Goal: Information Seeking & Learning: Learn about a topic

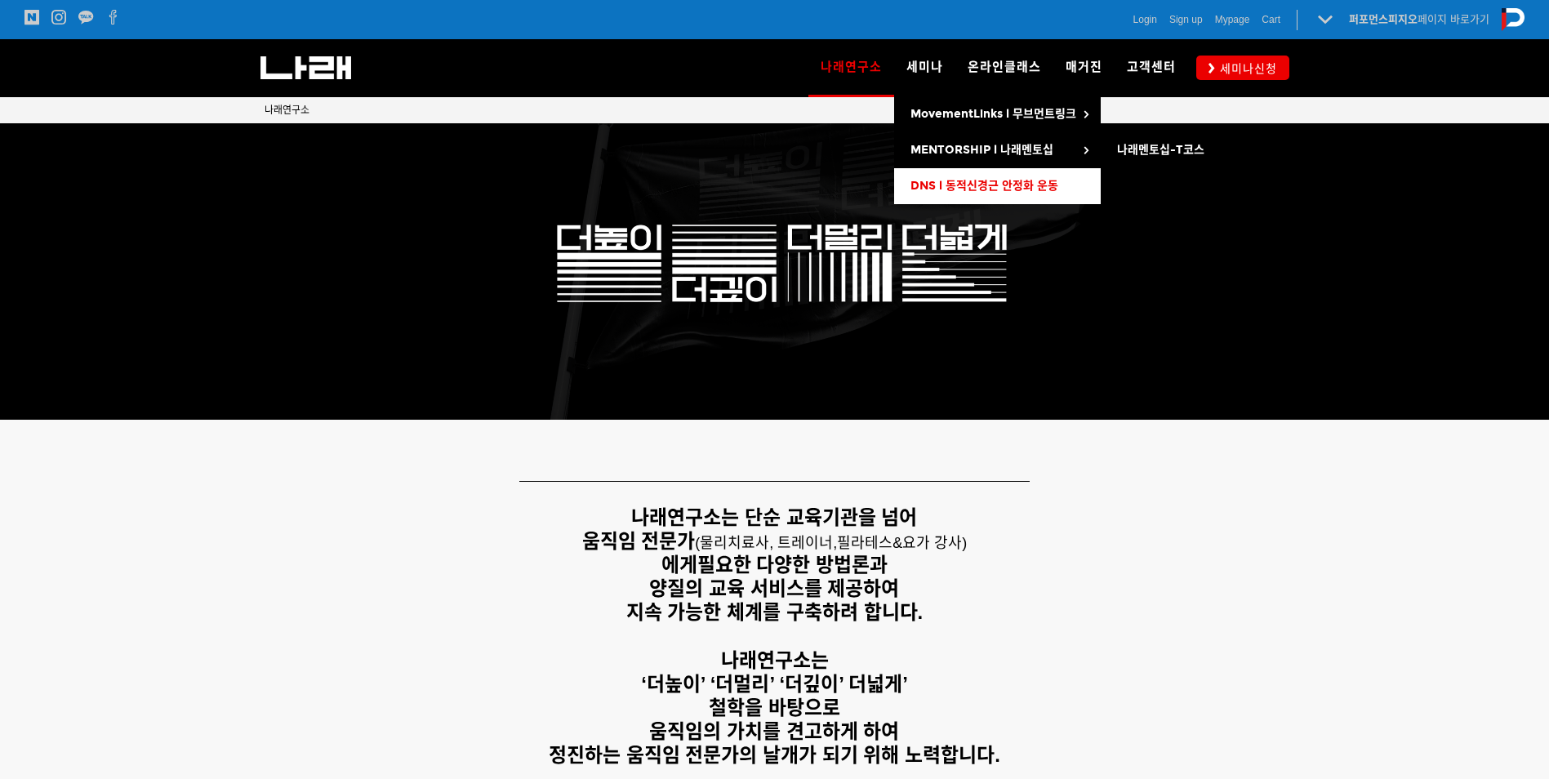
click at [980, 194] on link "DNS l 동적신경근 안정화 운동" at bounding box center [997, 186] width 207 height 36
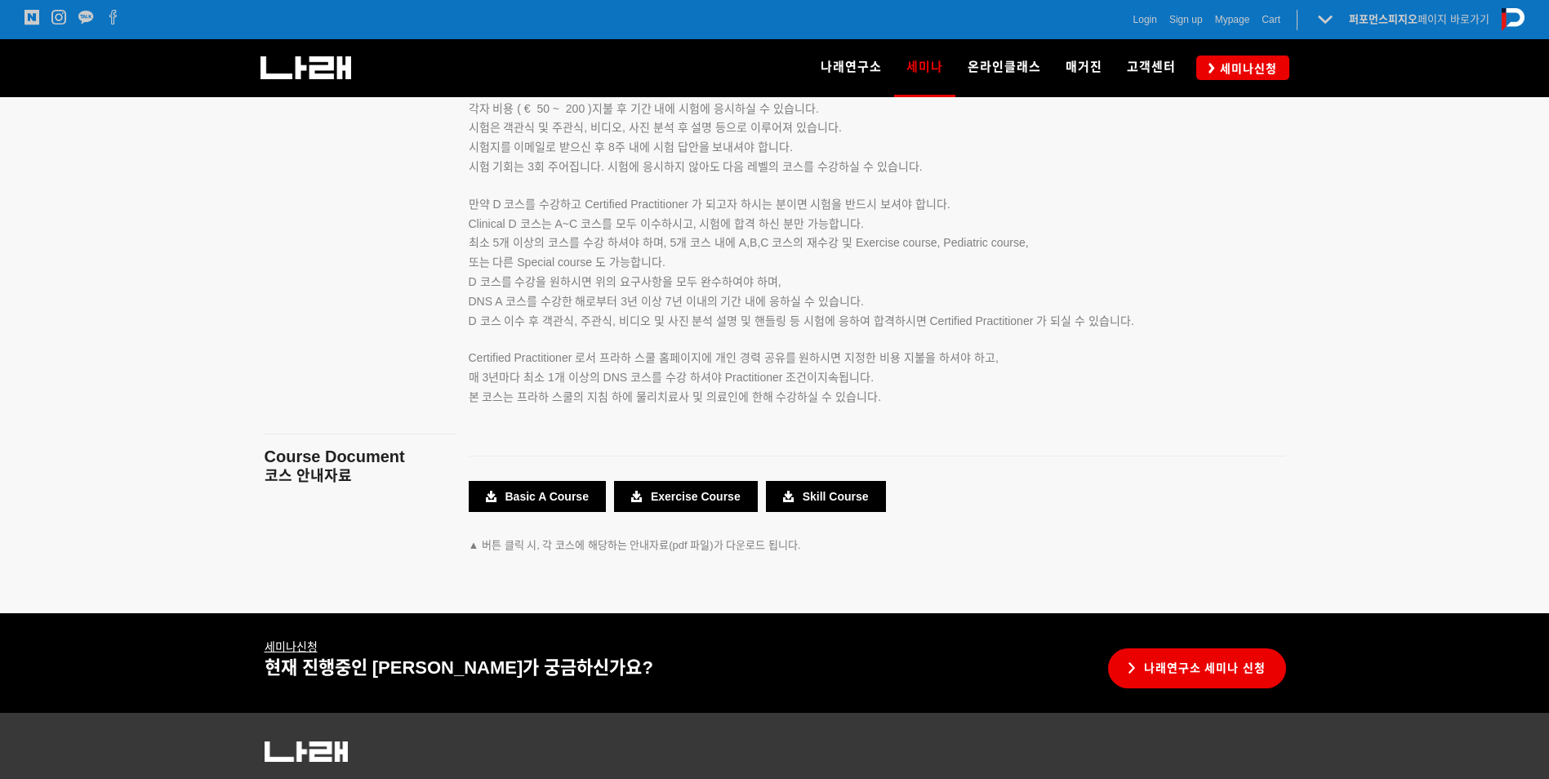
scroll to position [2858, 0]
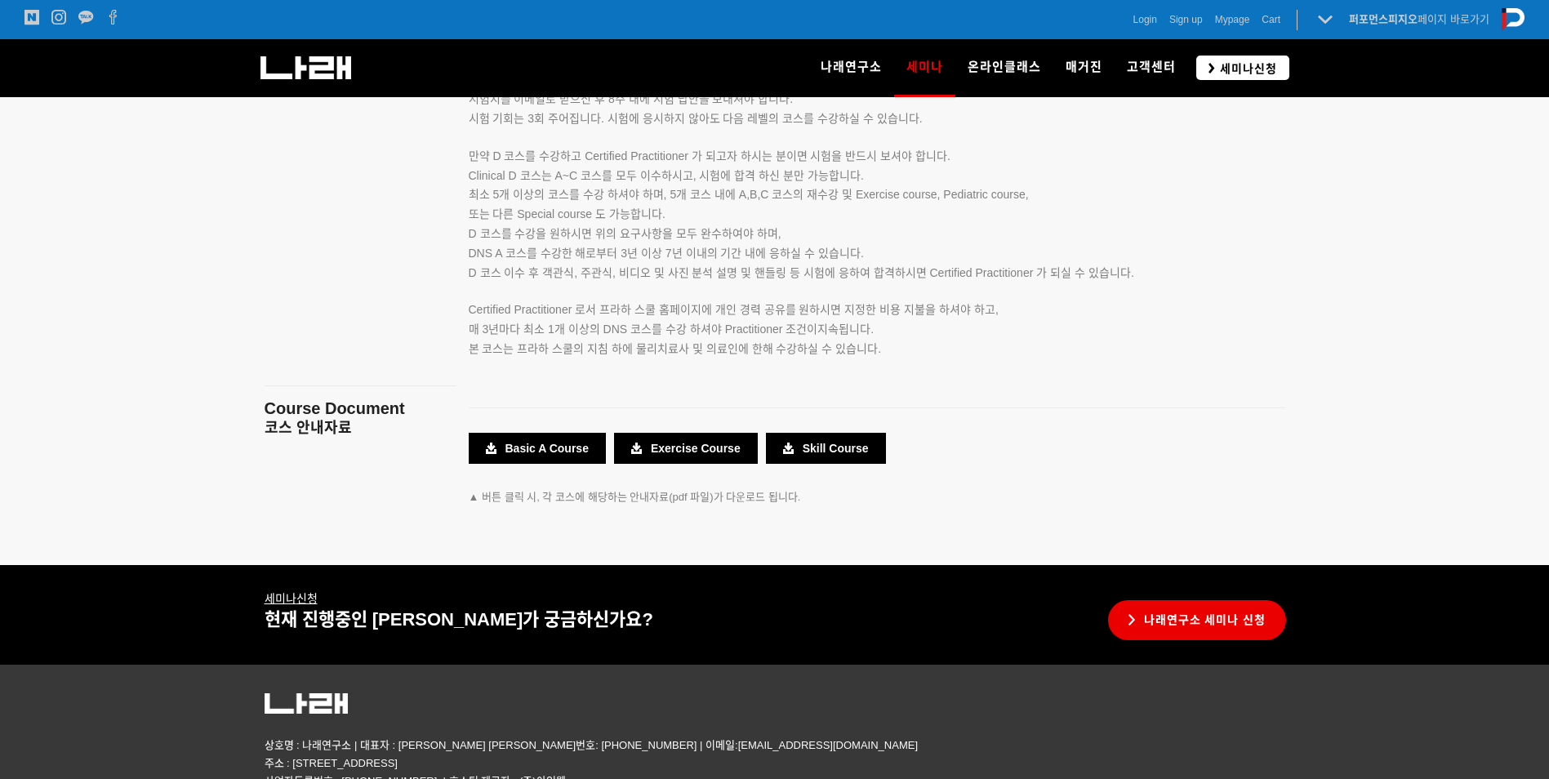
click at [1247, 62] on span "세미나신청" at bounding box center [1246, 68] width 62 height 16
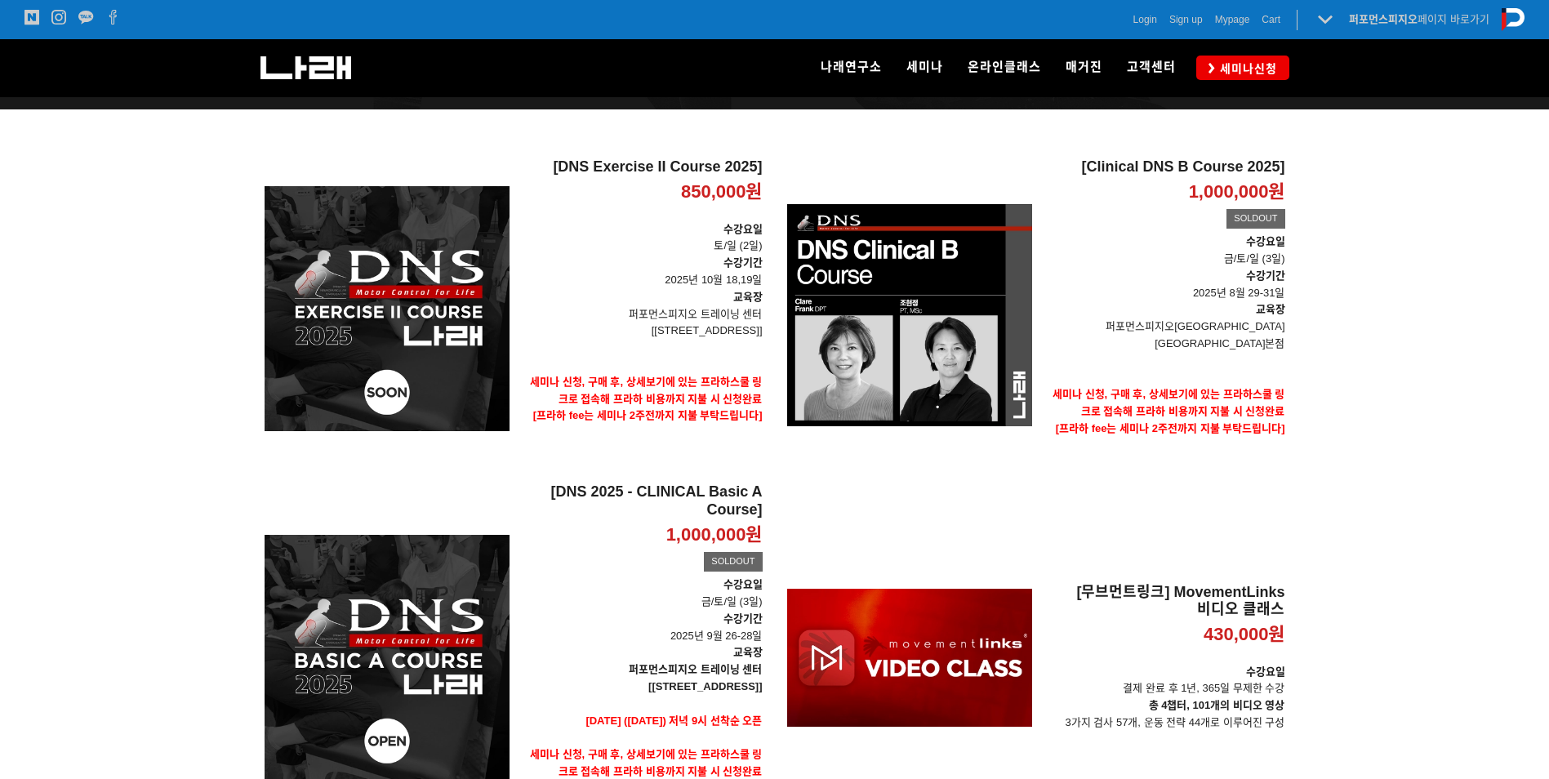
scroll to position [245, 0]
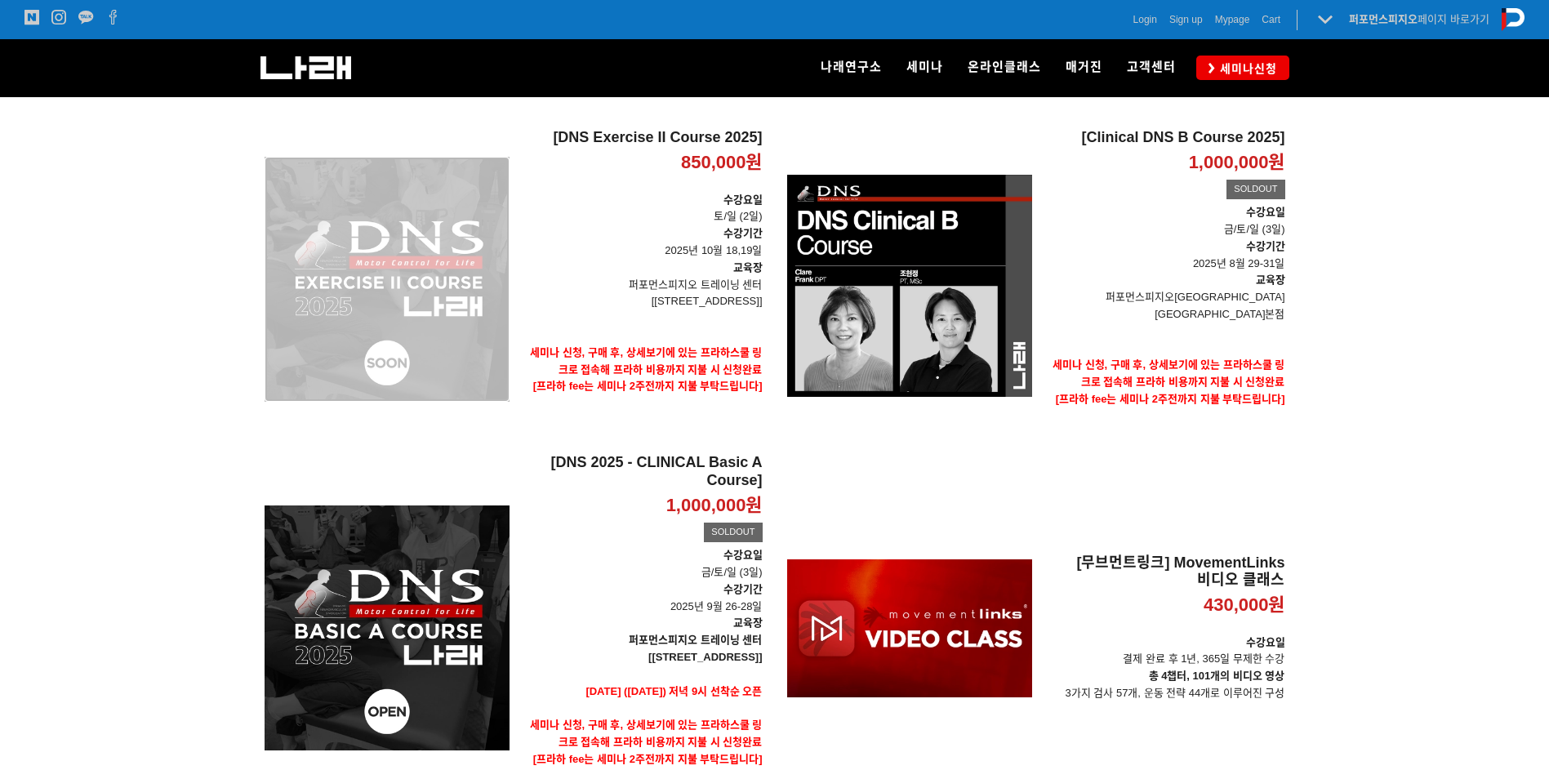
click at [469, 281] on div "[DNS Exercise II Course 2025] 850,000원 TIME SALE" at bounding box center [387, 279] width 245 height 301
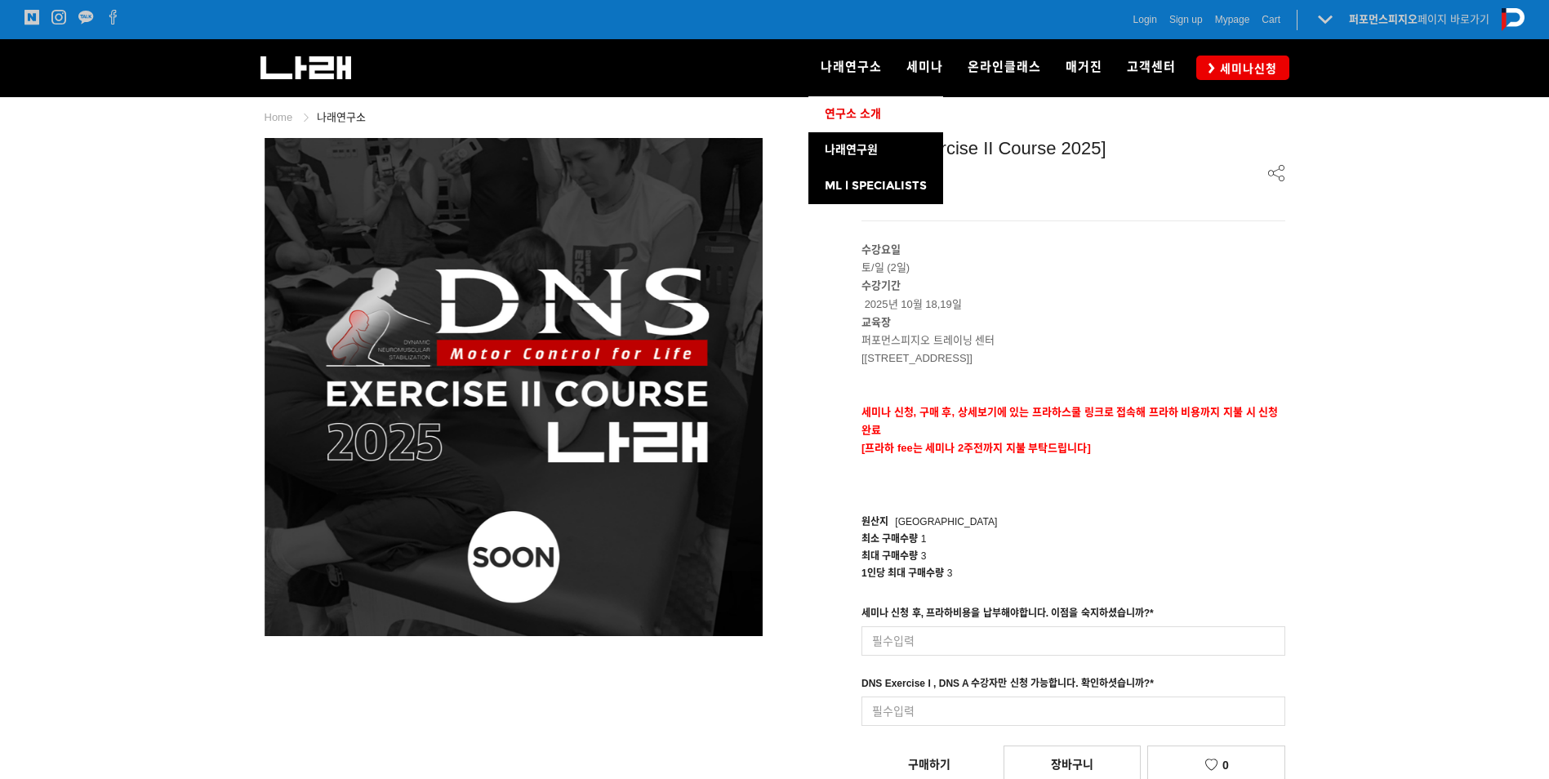
click at [853, 110] on span "연구소 소개" at bounding box center [853, 114] width 56 height 14
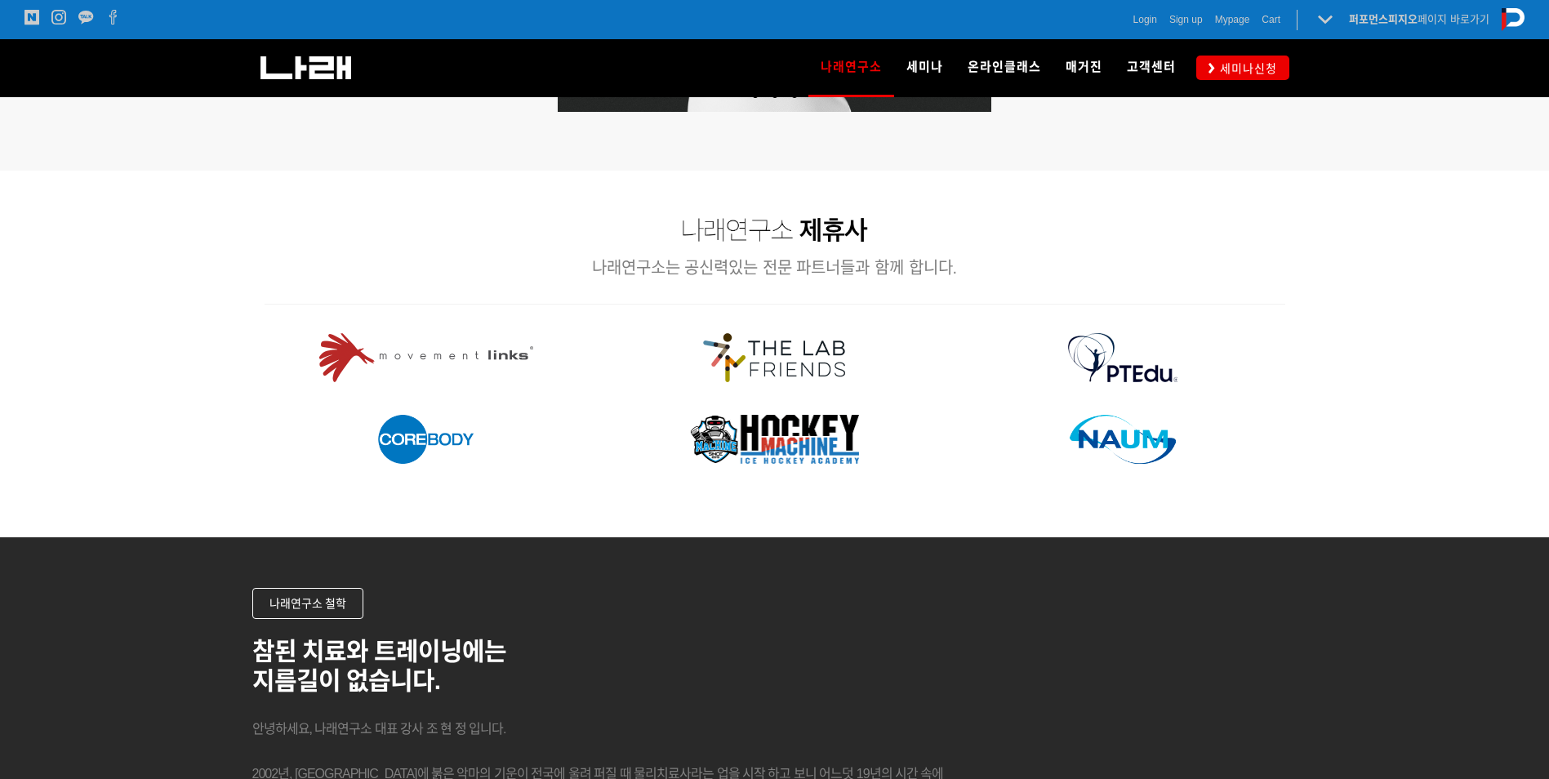
scroll to position [1960, 0]
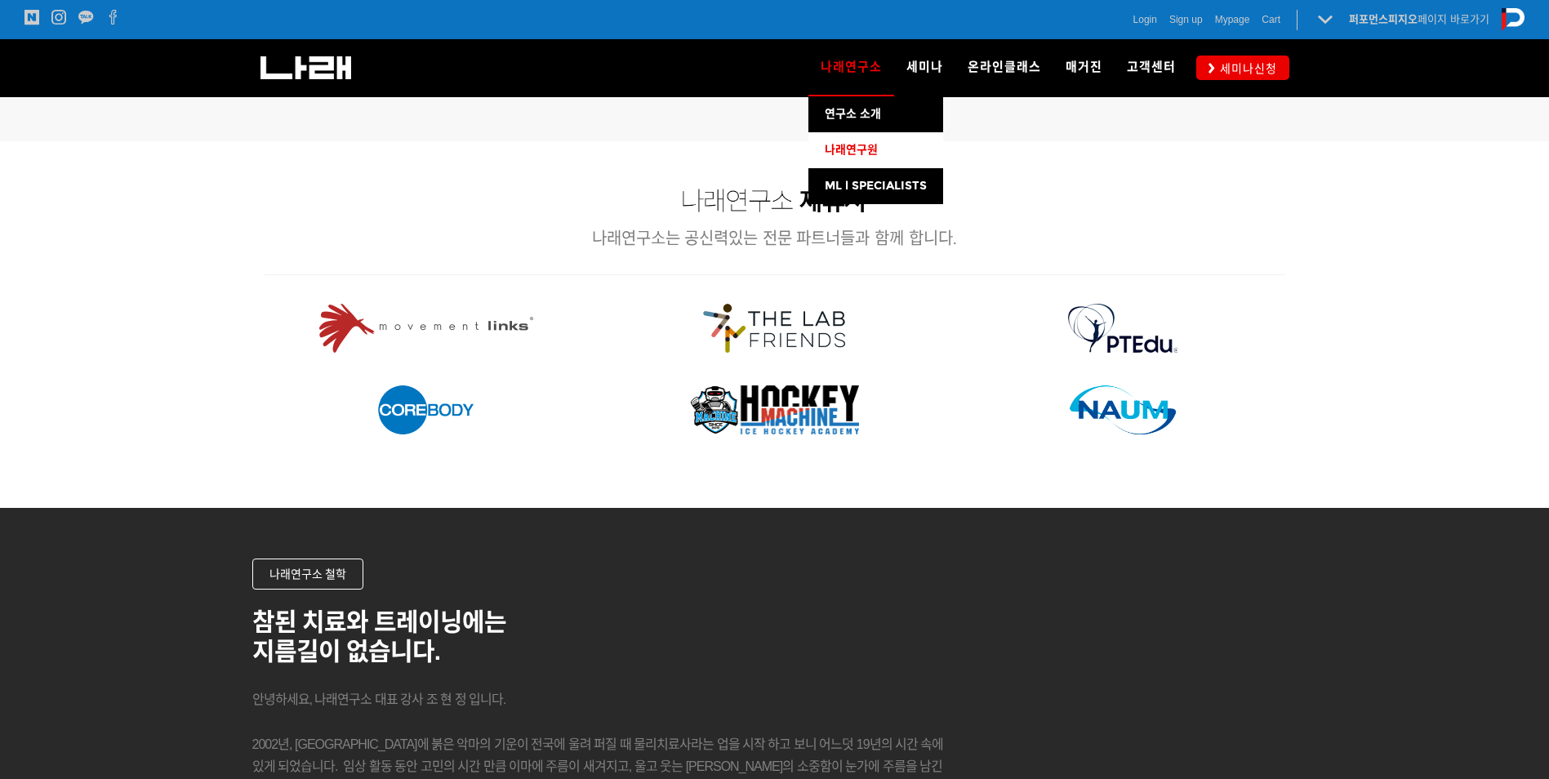
click at [862, 141] on link "나래연구원" at bounding box center [875, 150] width 135 height 36
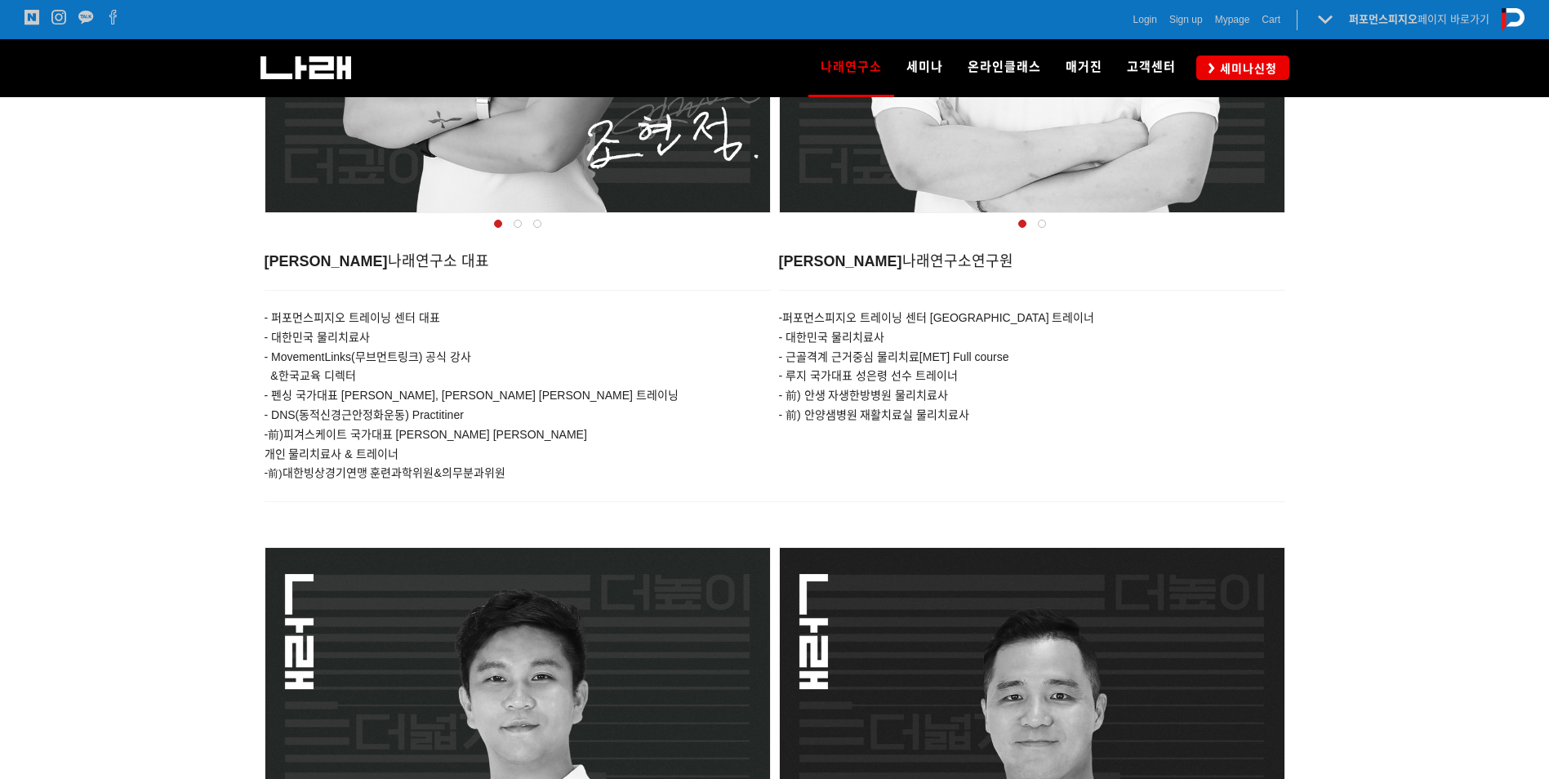
scroll to position [653, 0]
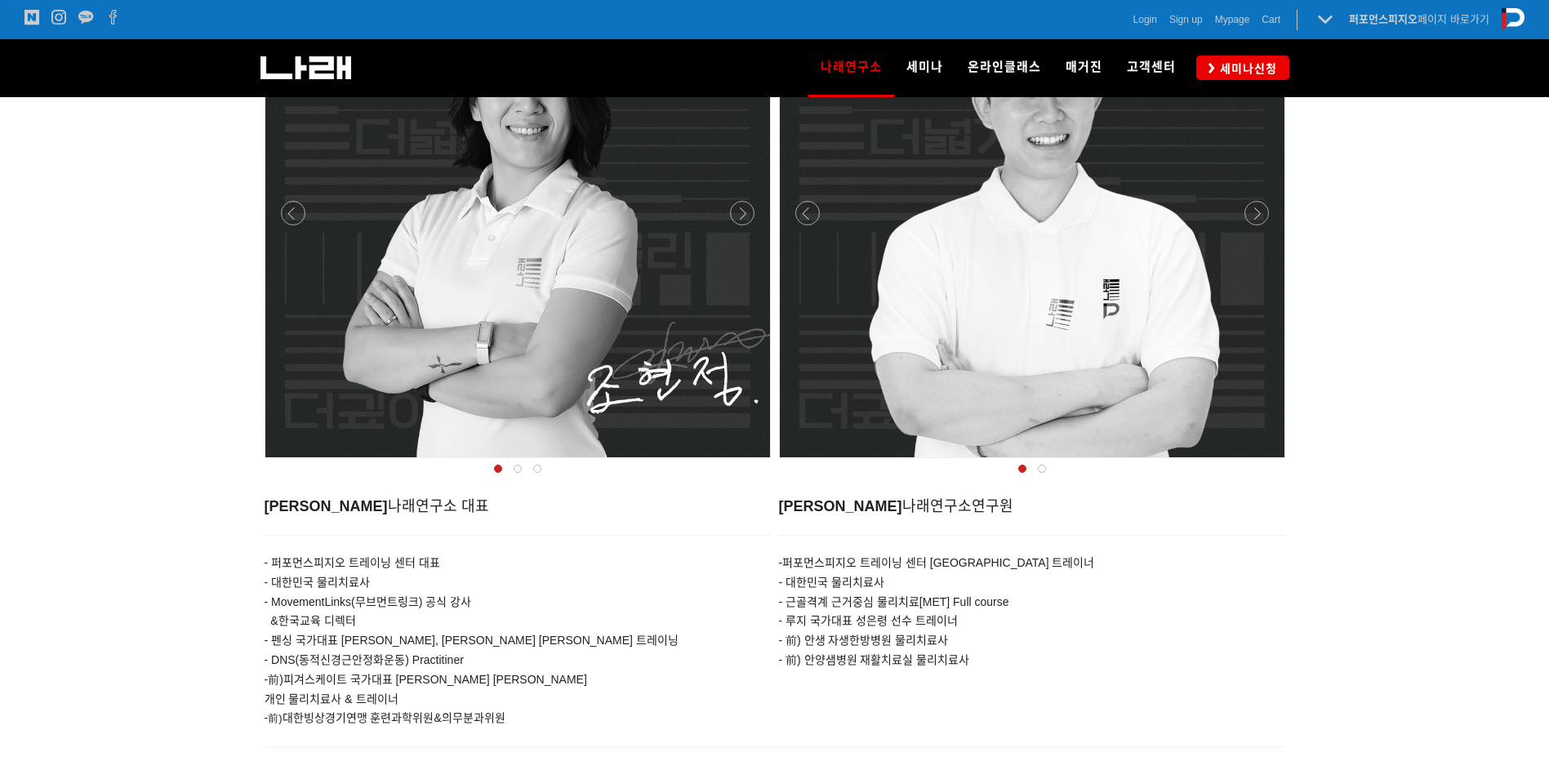
click at [742, 462] on div at bounding box center [518, 462] width 514 height 0
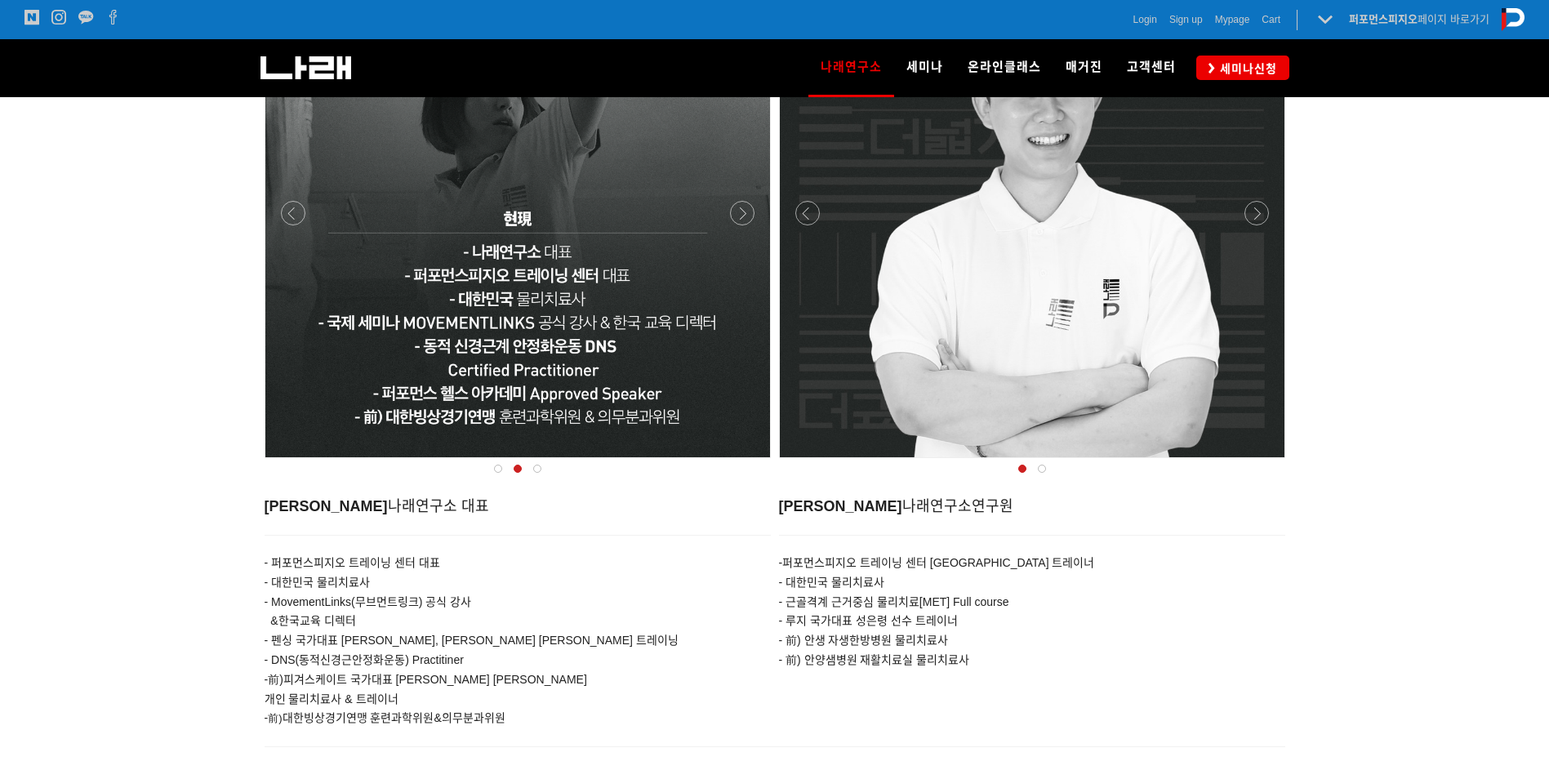
click at [742, 462] on div at bounding box center [518, 462] width 514 height 0
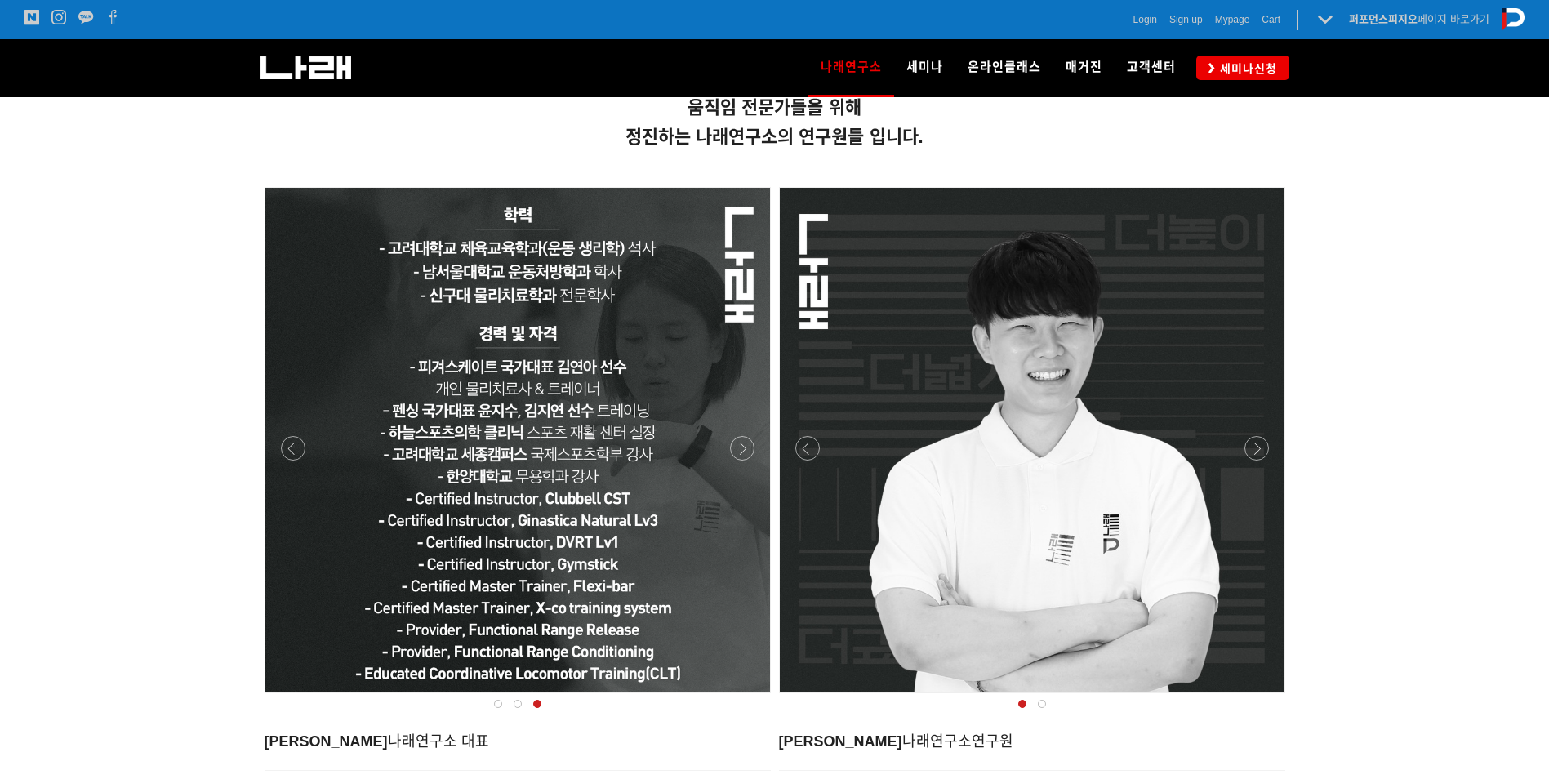
scroll to position [408, 0]
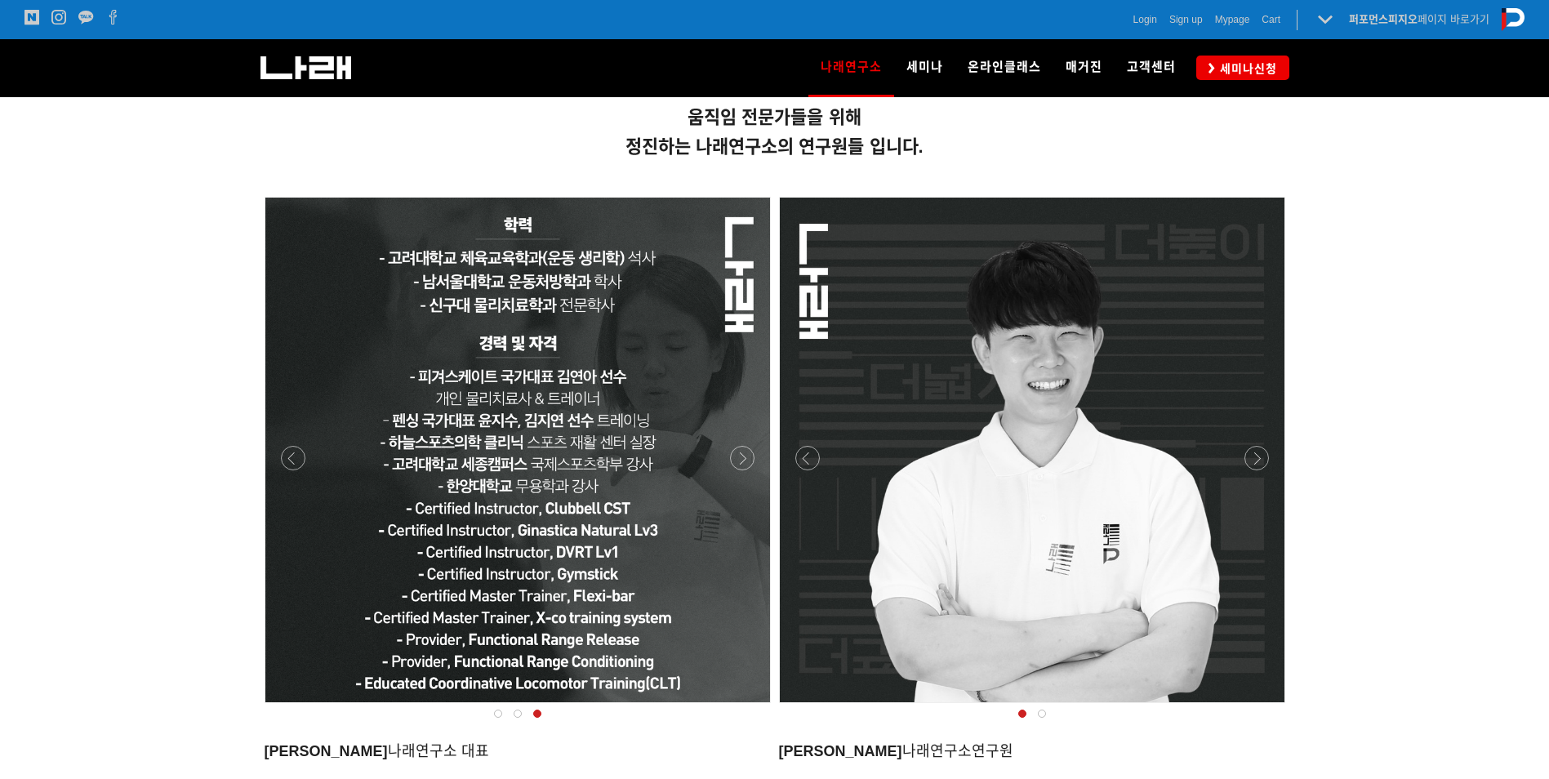
click at [577, 416] on div at bounding box center [517, 450] width 505 height 505
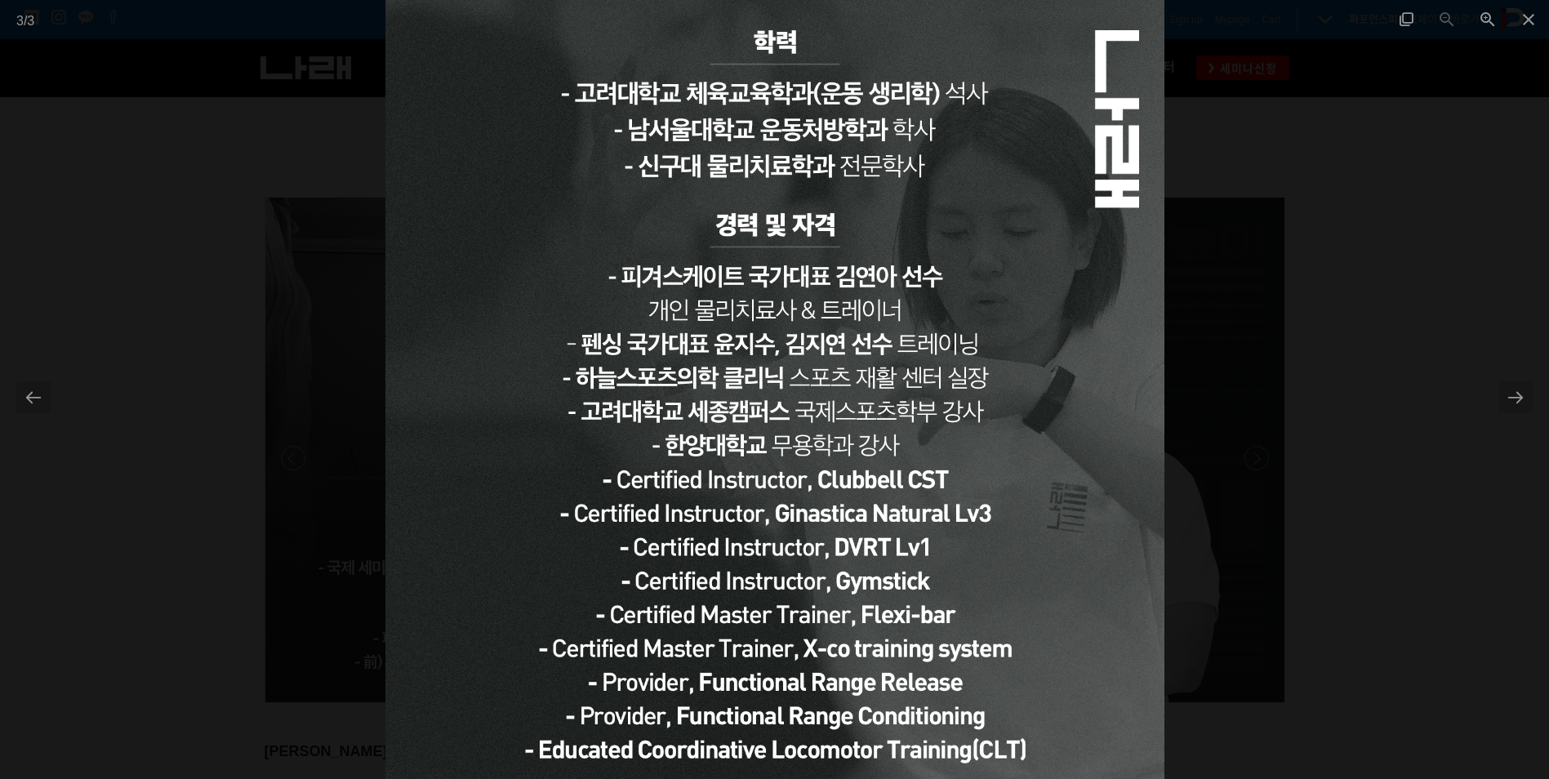
click at [943, 410] on img at bounding box center [774, 389] width 779 height 779
click at [1324, 430] on div at bounding box center [774, 389] width 1549 height 779
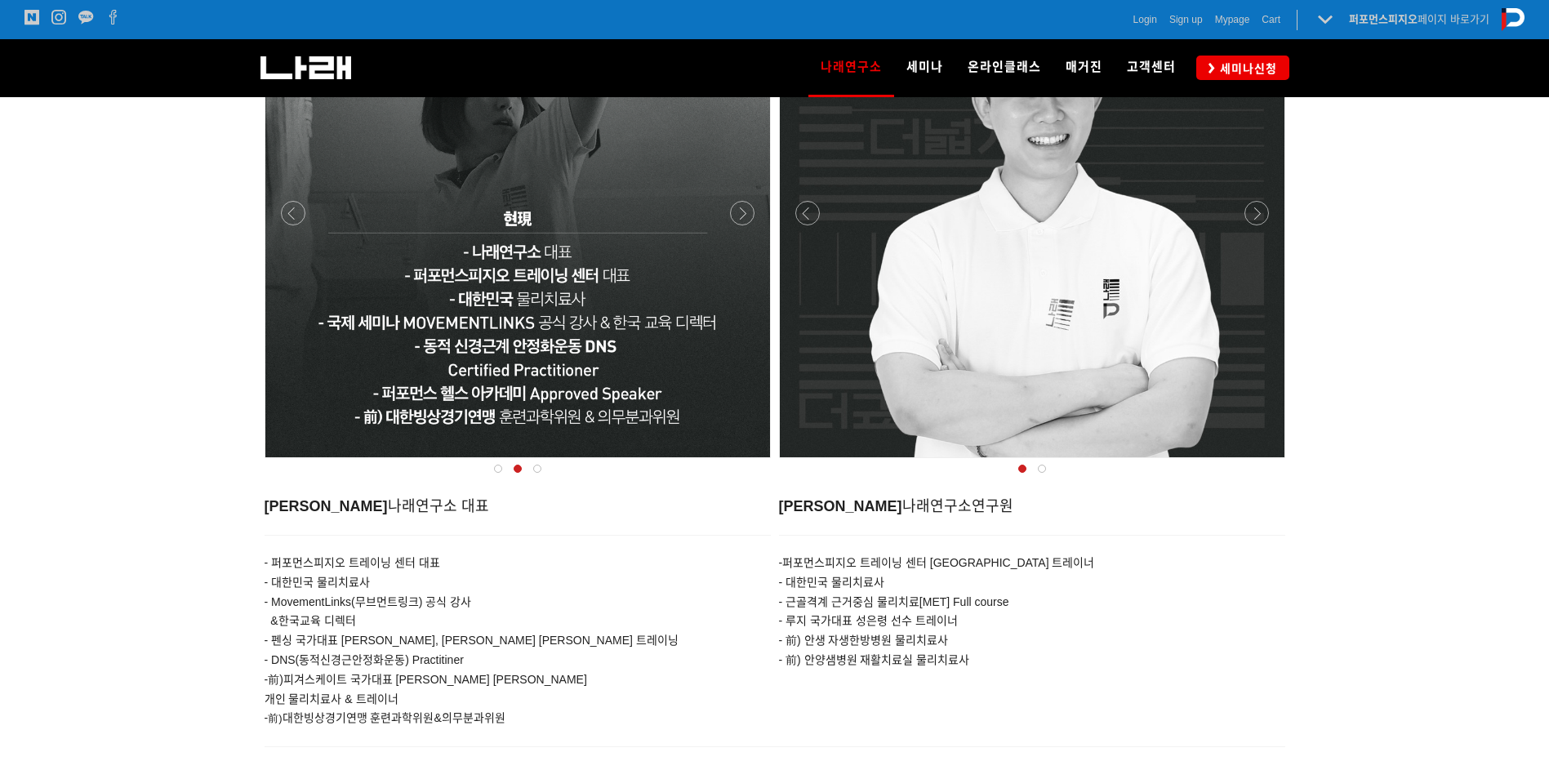
scroll to position [490, 0]
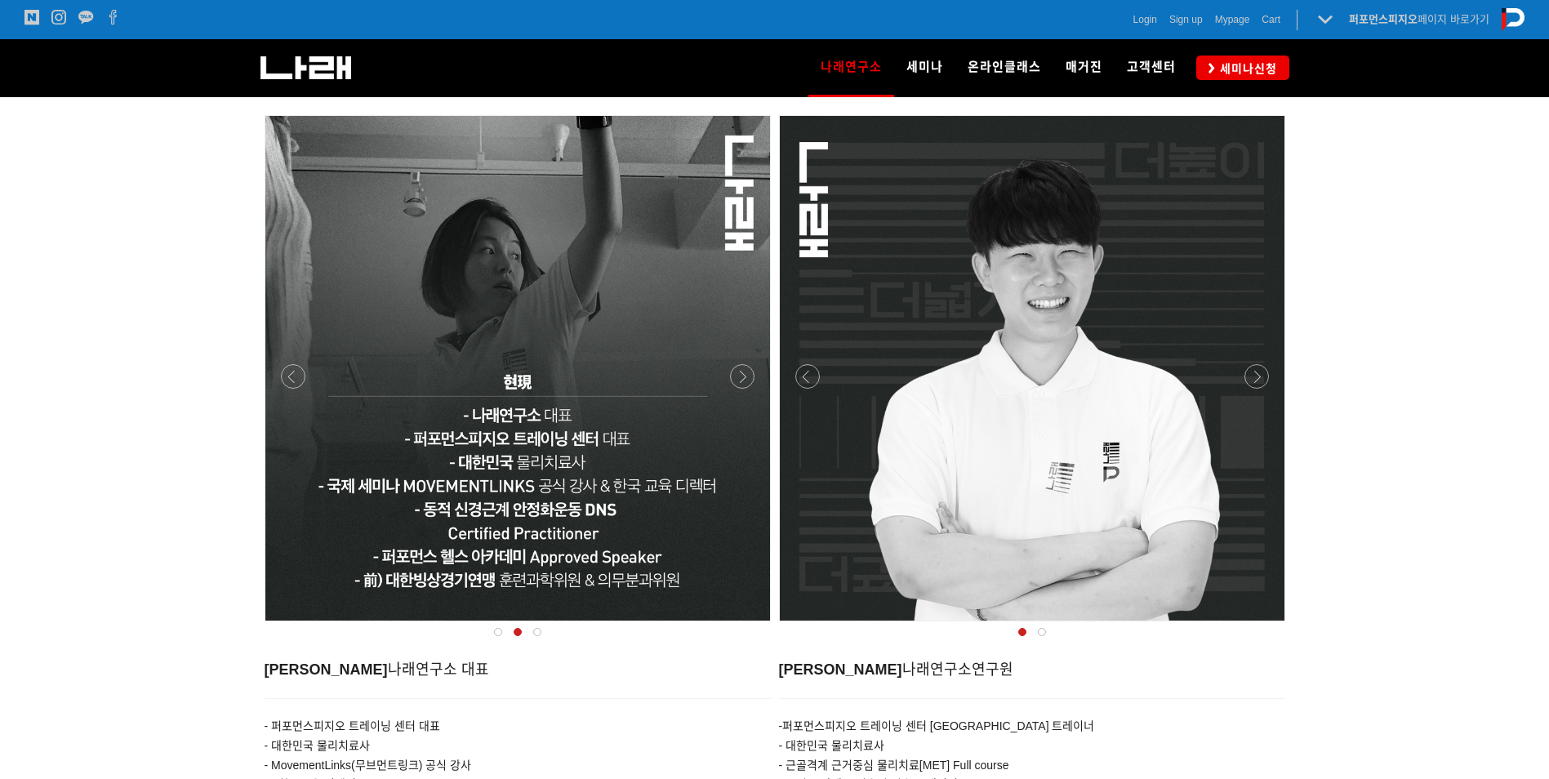
click at [749, 626] on div at bounding box center [518, 626] width 514 height 0
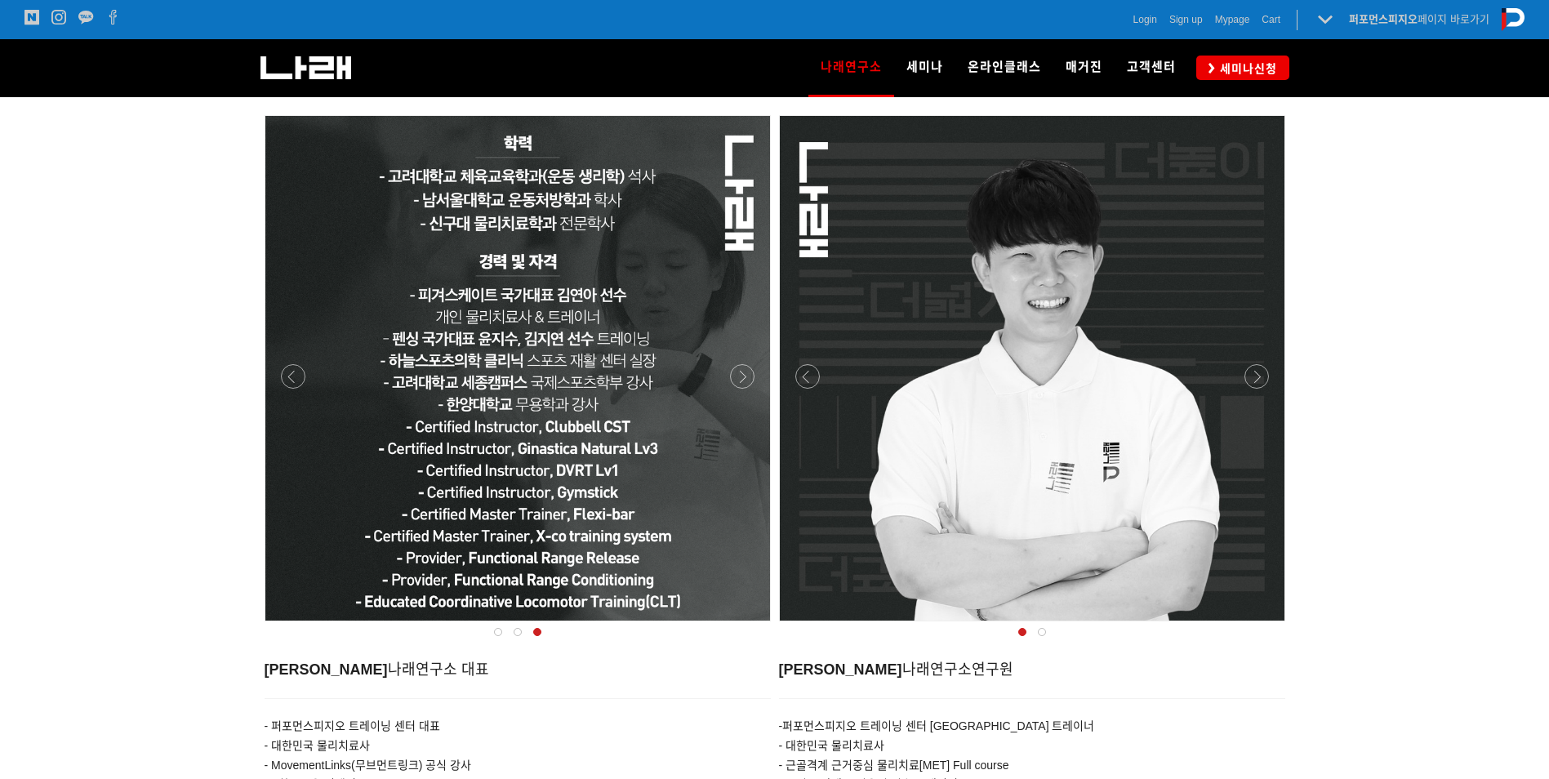
click at [300, 626] on div at bounding box center [518, 626] width 514 height 0
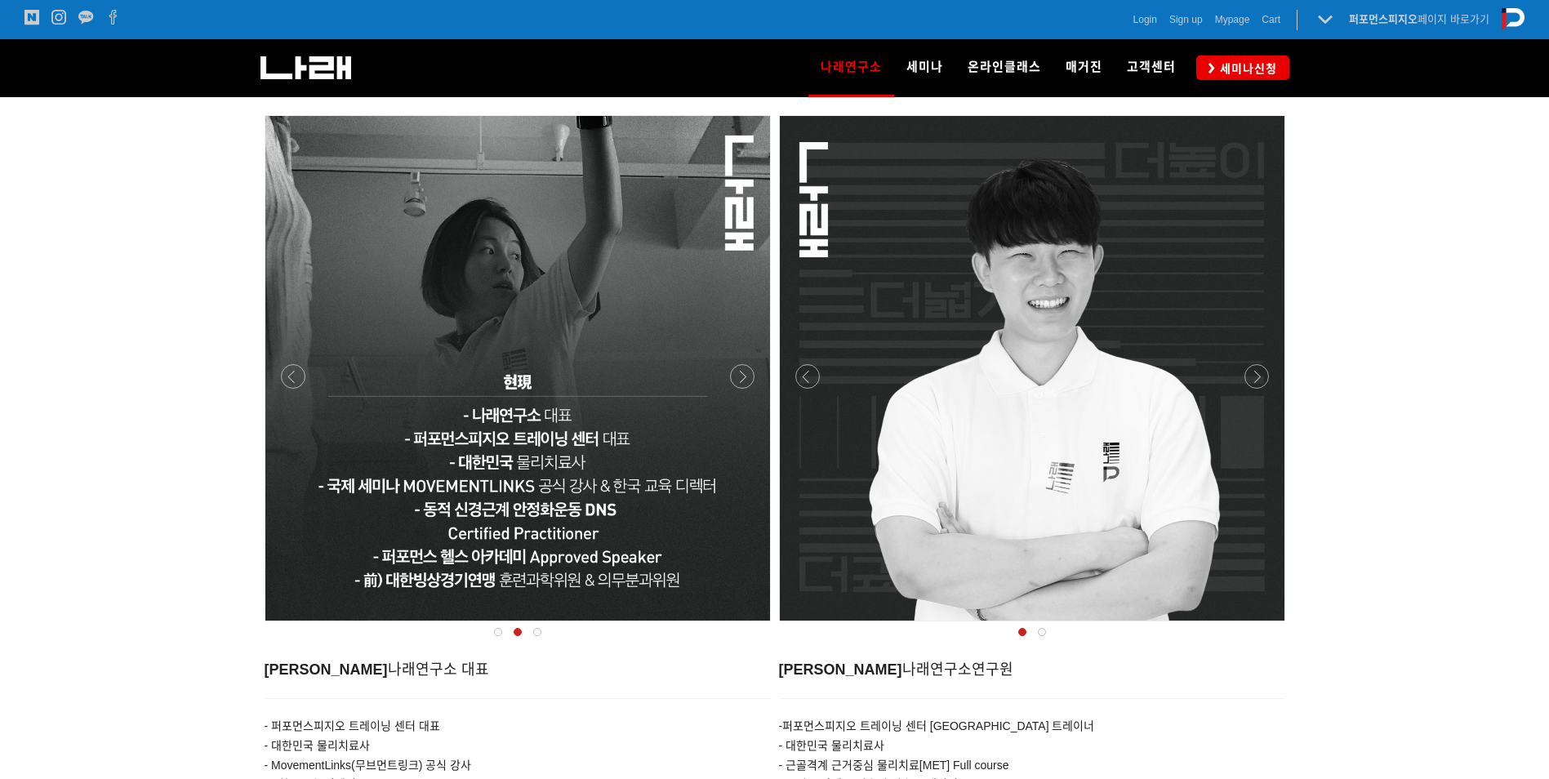
click at [300, 626] on div at bounding box center [518, 626] width 514 height 0
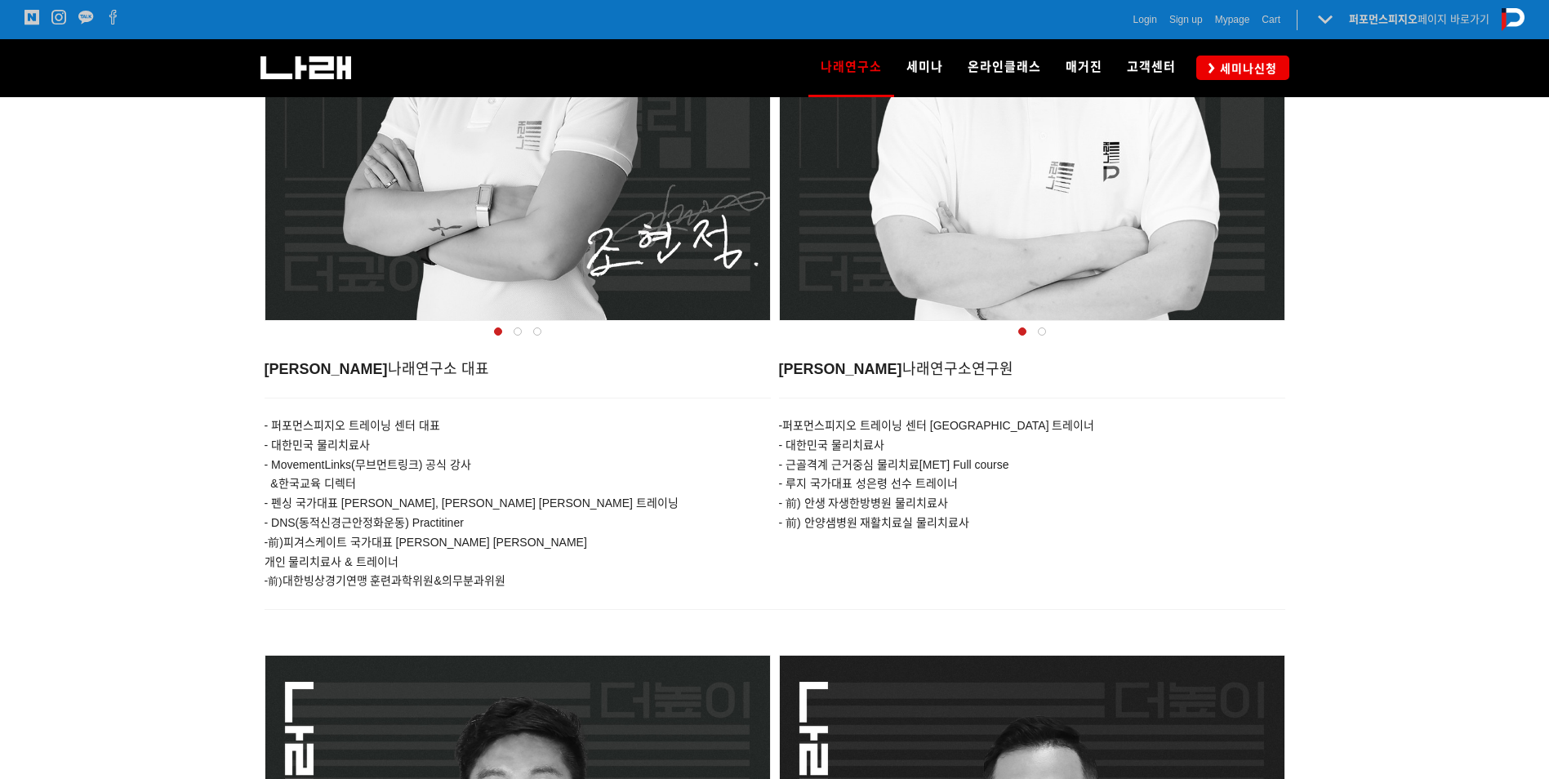
scroll to position [697, 0]
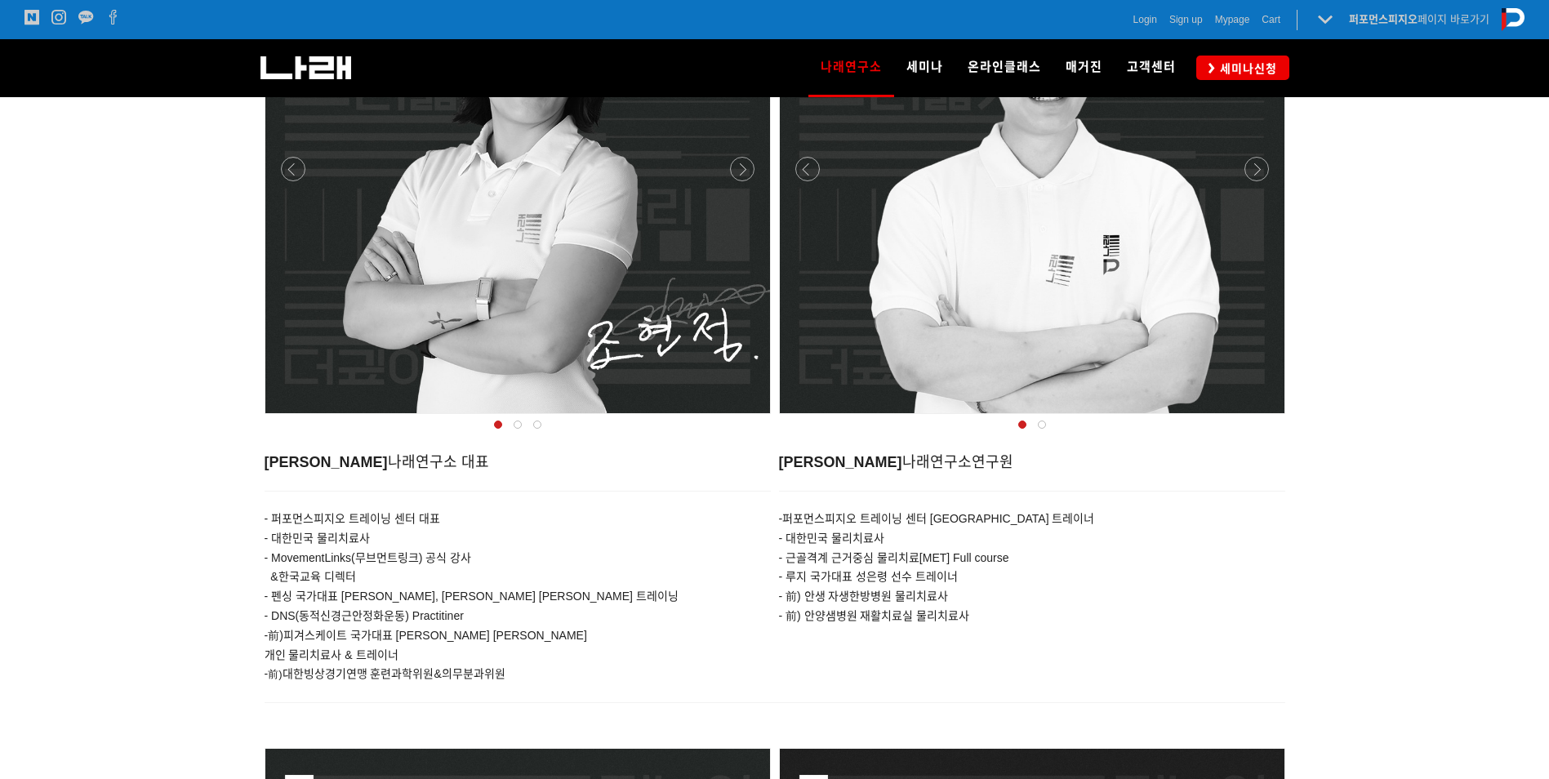
click at [663, 301] on div at bounding box center [517, 161] width 505 height 505
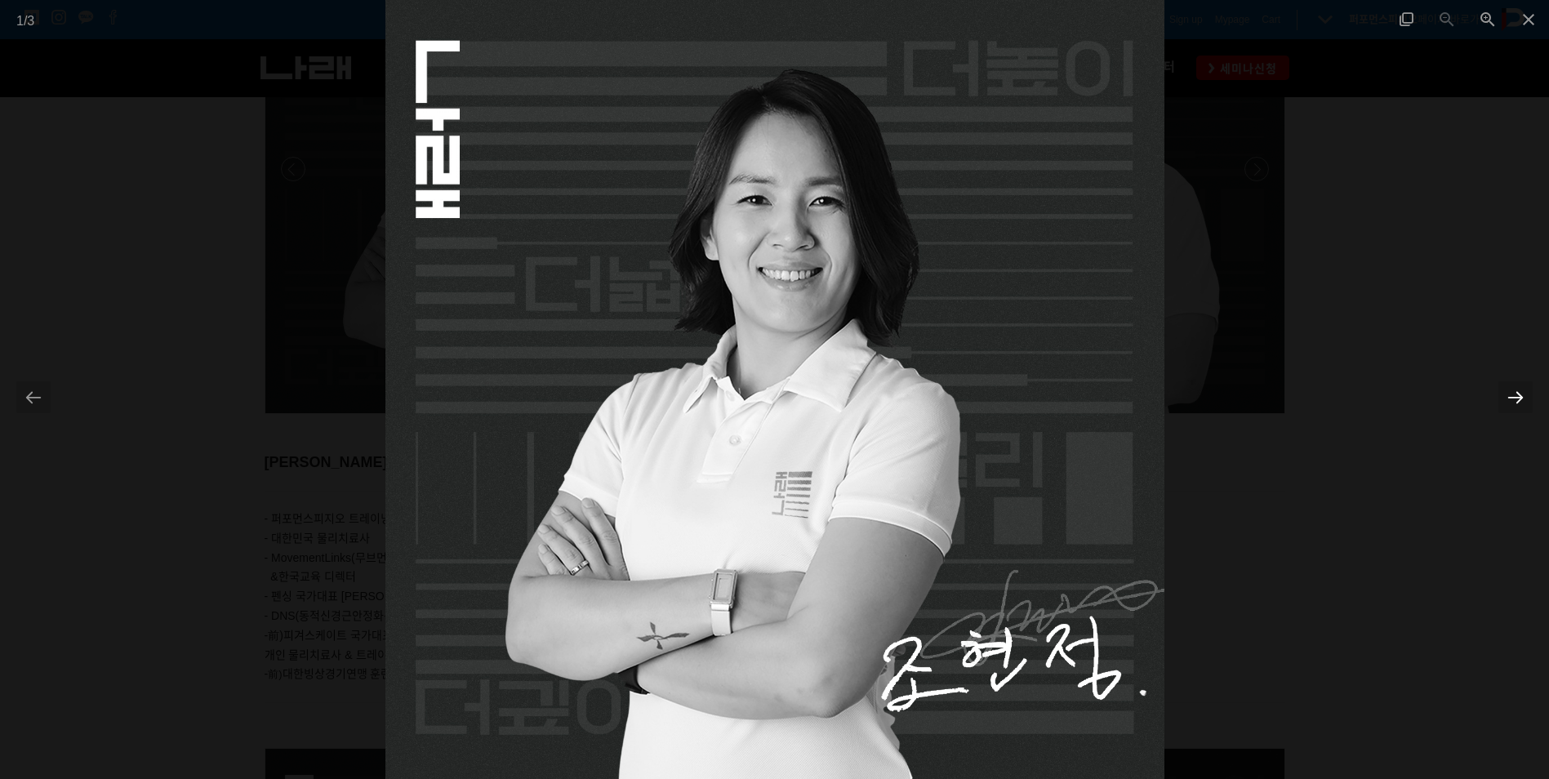
click at [1518, 408] on div at bounding box center [1516, 397] width 34 height 32
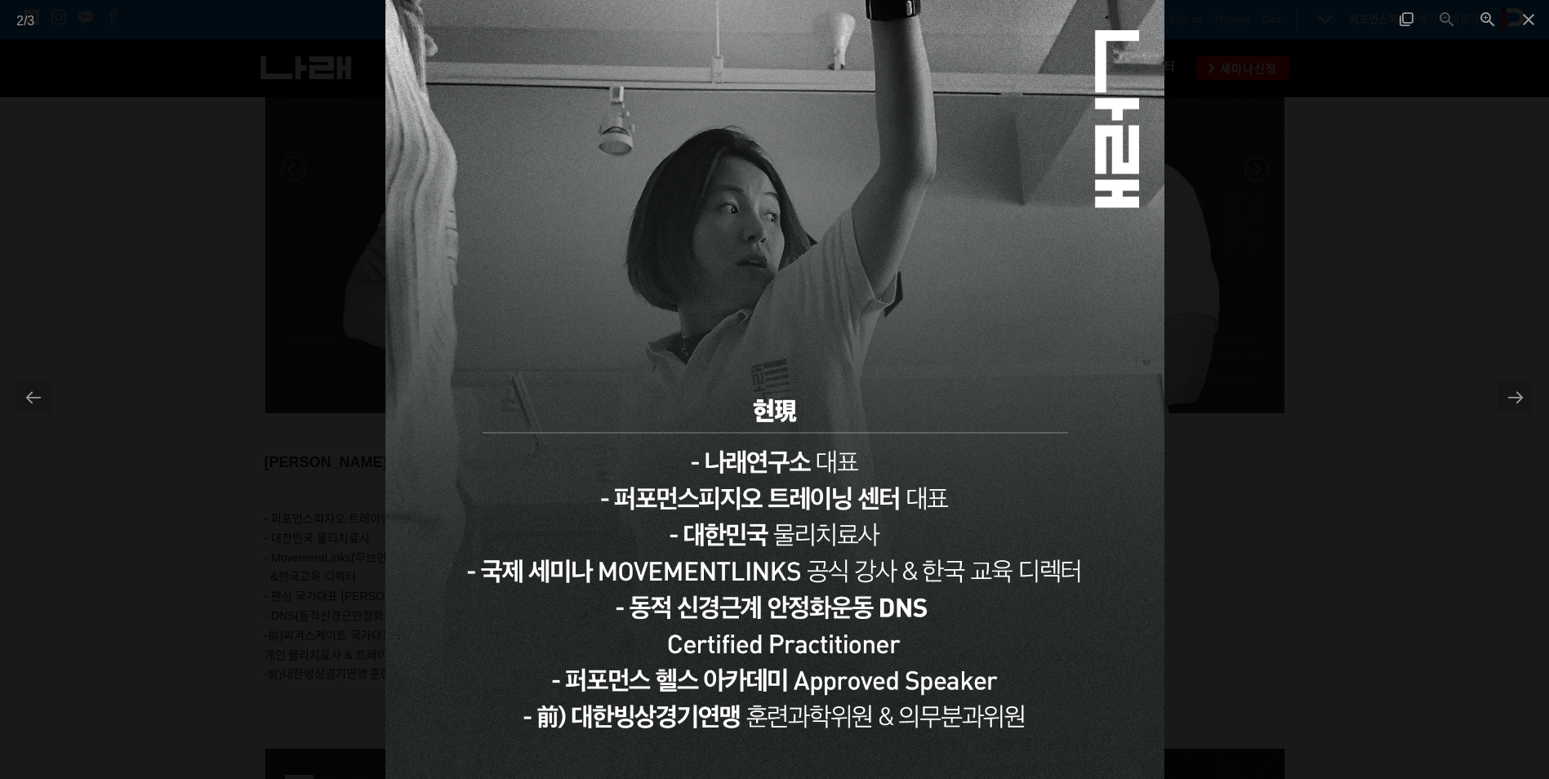
click at [1497, 421] on div at bounding box center [774, 389] width 1549 height 779
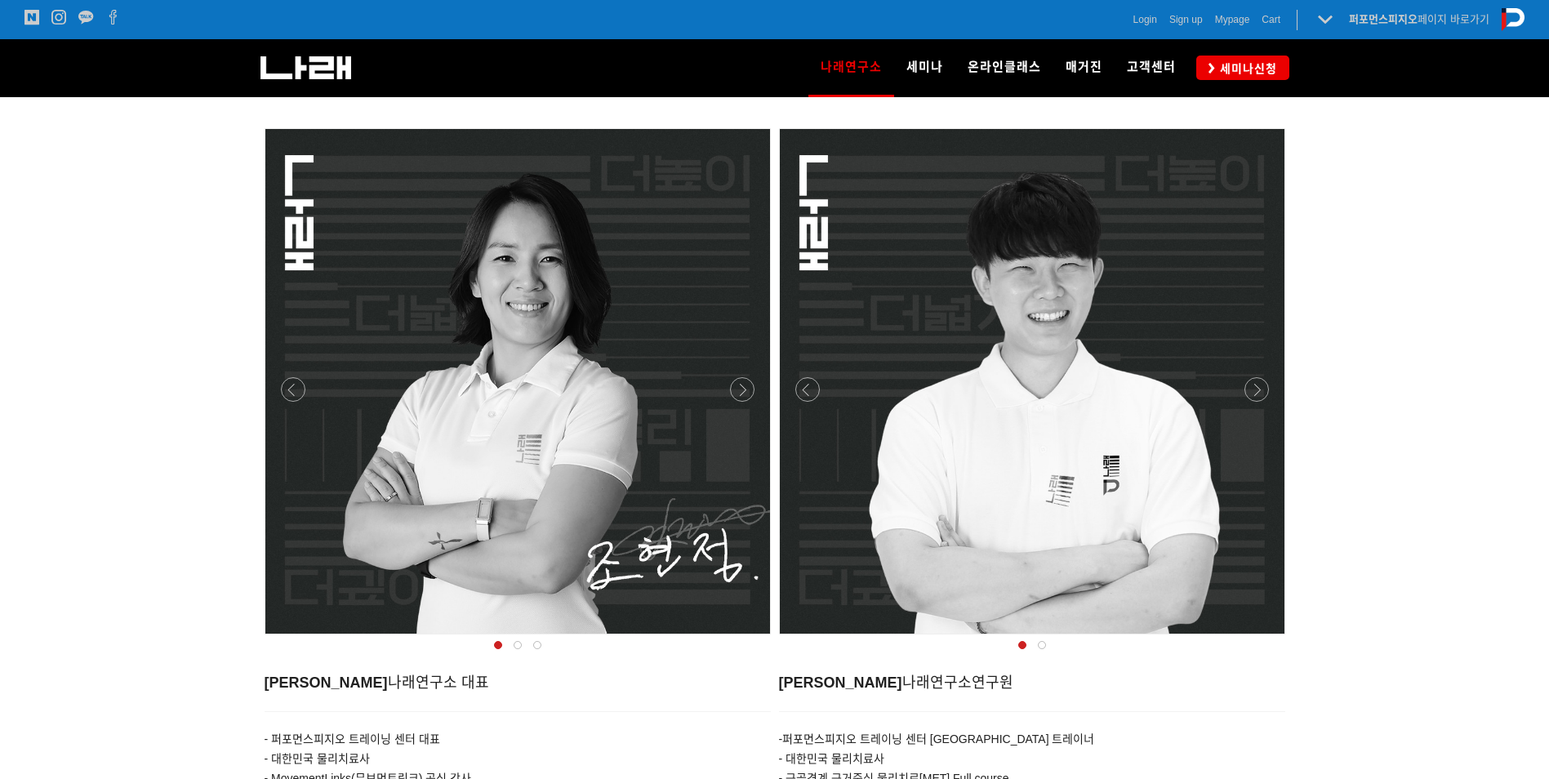
scroll to position [452, 0]
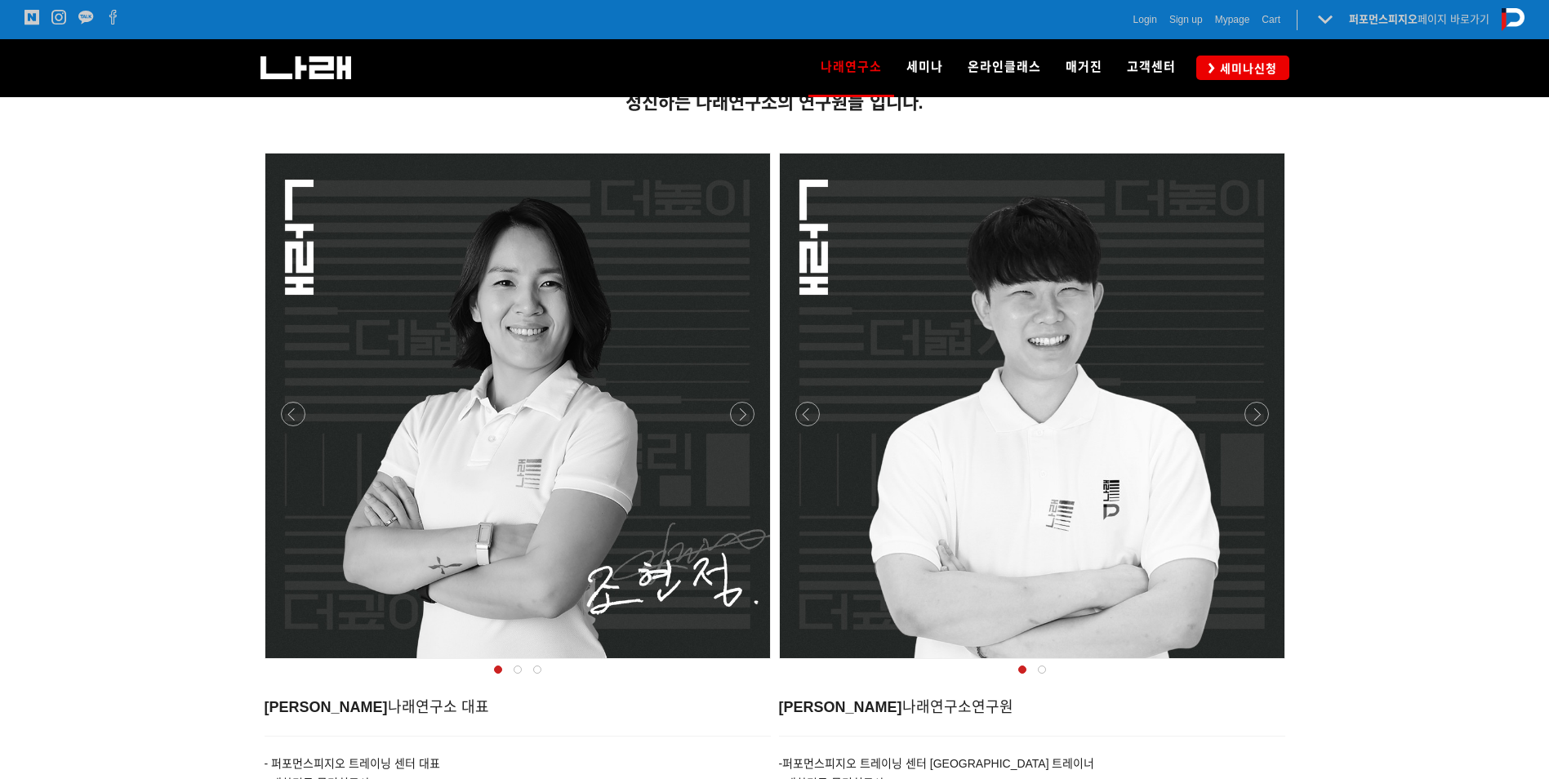
click at [634, 406] on div at bounding box center [517, 406] width 505 height 505
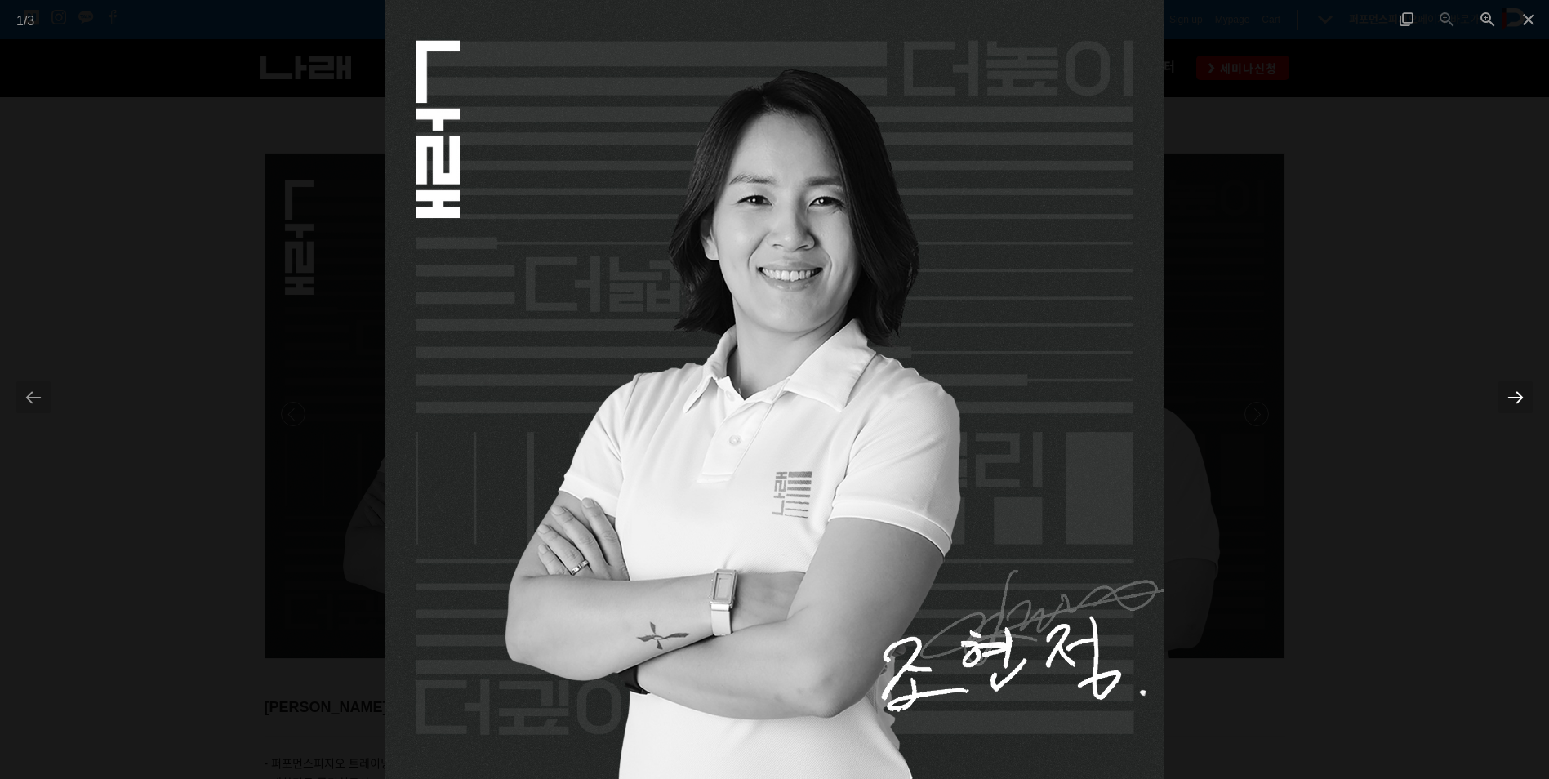
click at [1512, 400] on div at bounding box center [1516, 397] width 34 height 32
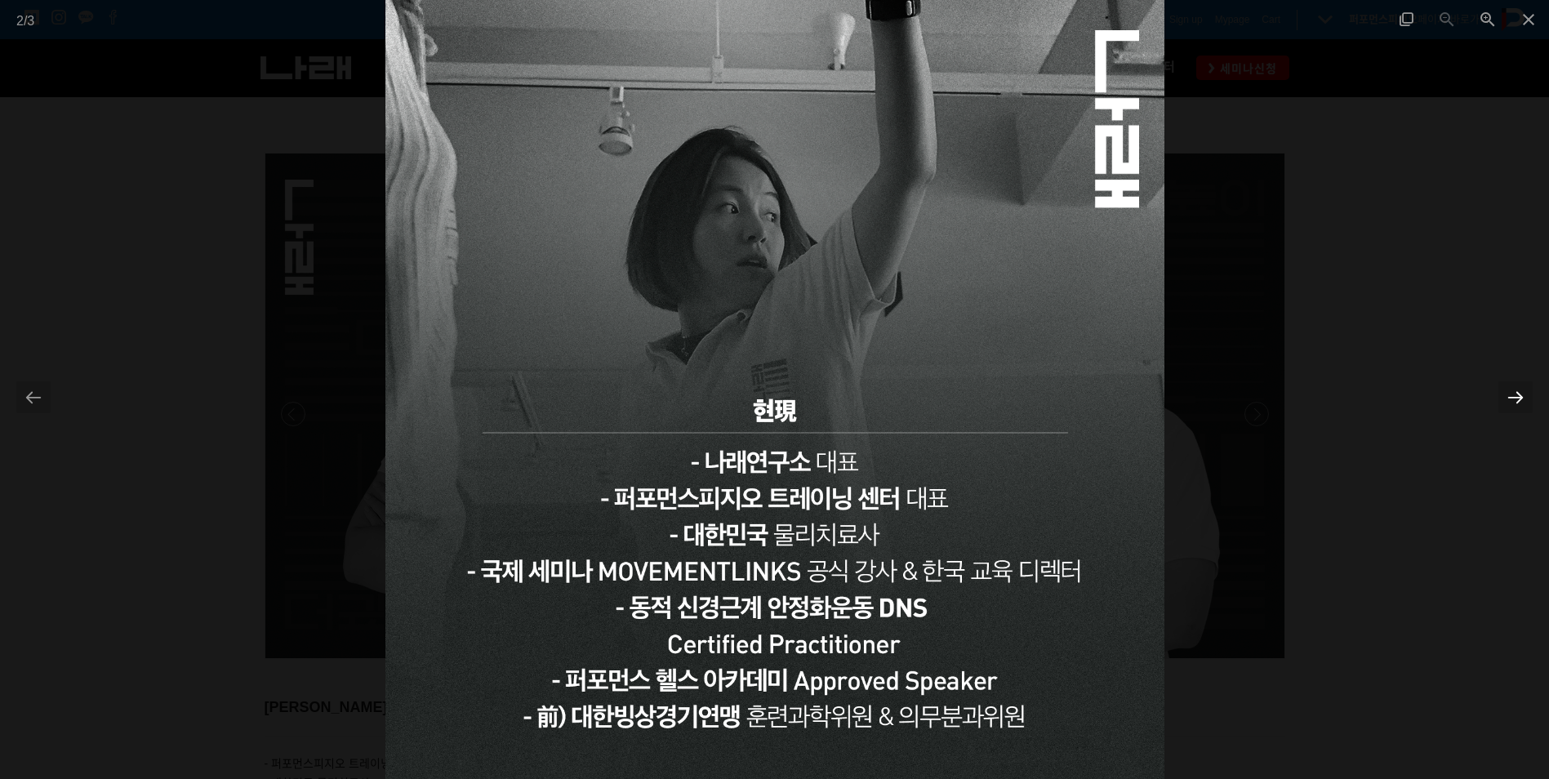
click at [1512, 400] on div at bounding box center [1516, 397] width 34 height 32
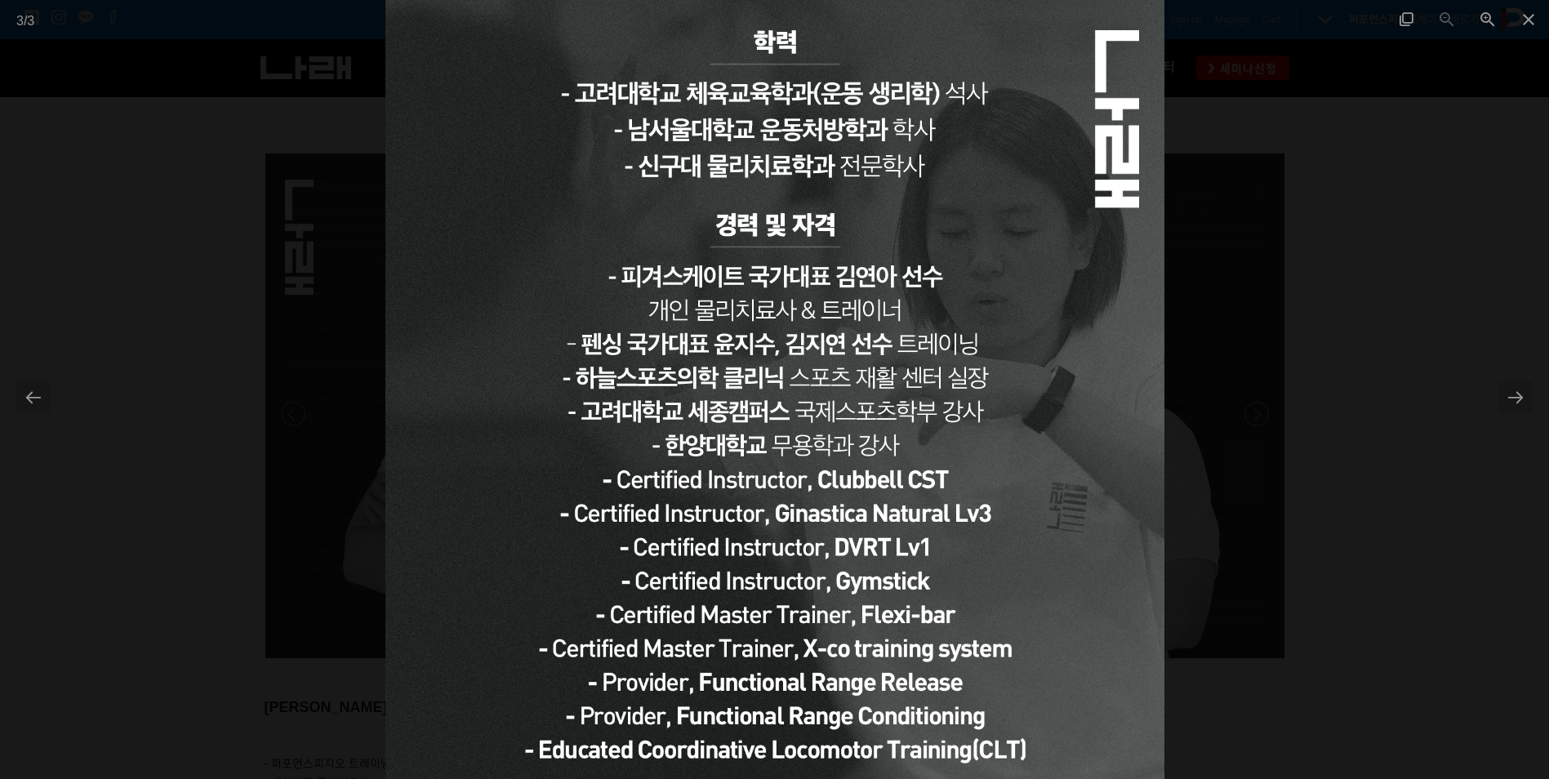
click at [1081, 416] on img at bounding box center [774, 389] width 779 height 779
click at [1467, 369] on div at bounding box center [774, 389] width 1549 height 779
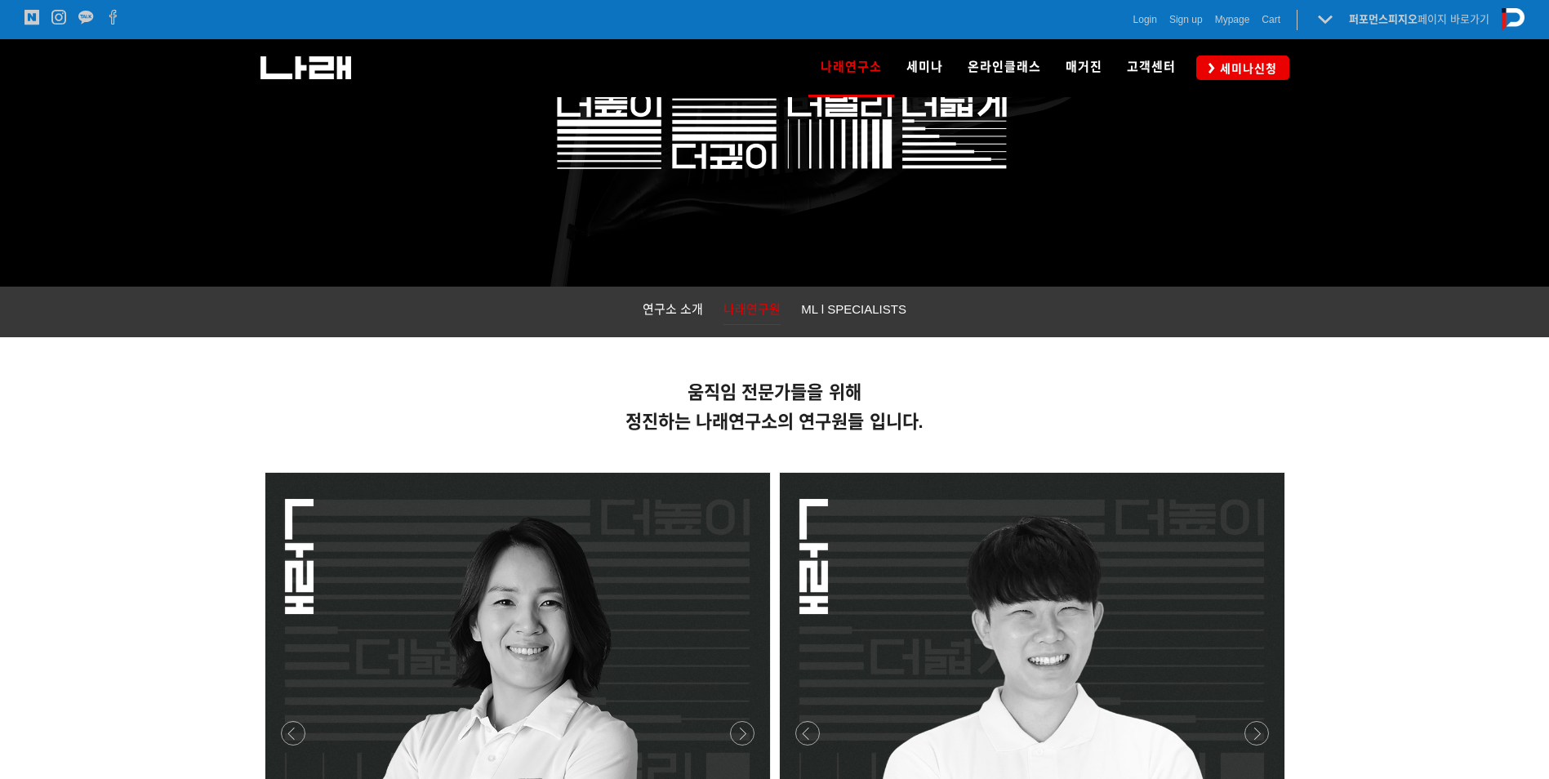
scroll to position [126, 0]
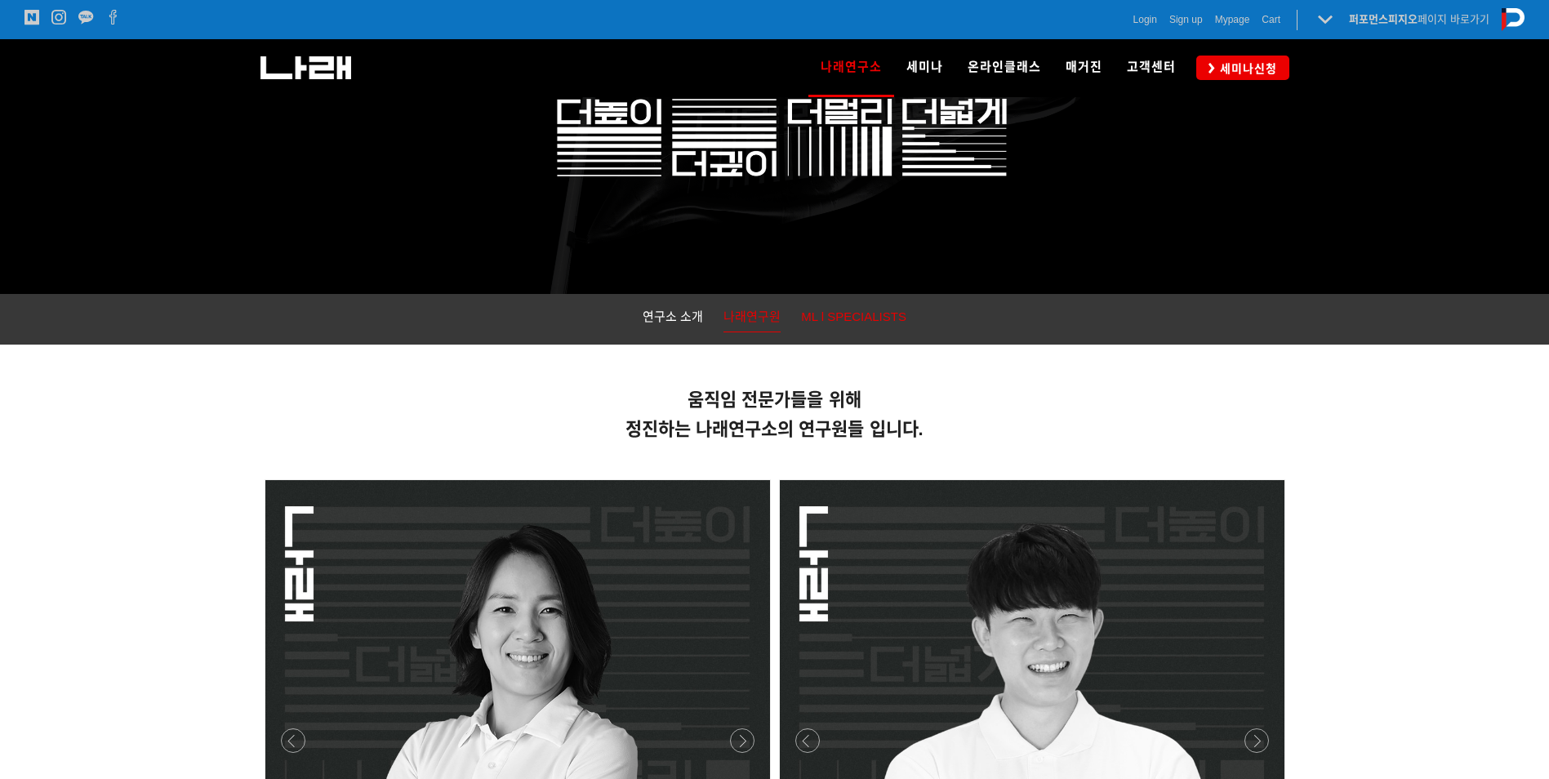
click at [857, 313] on span "ML l SPECIALISTS" at bounding box center [853, 317] width 105 height 14
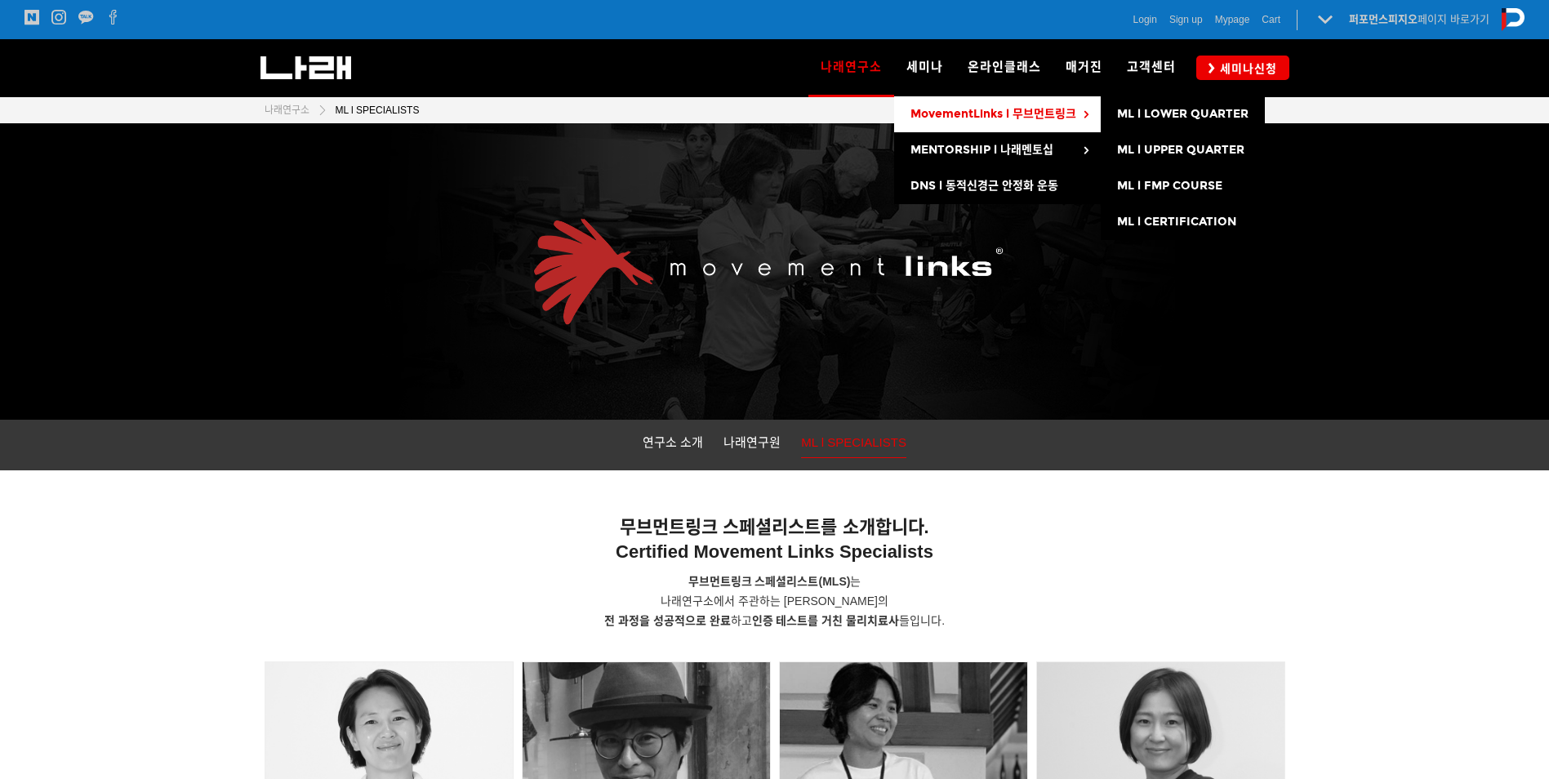
click at [933, 122] on link "MovementLinks l 무브먼트링크" at bounding box center [997, 114] width 207 height 36
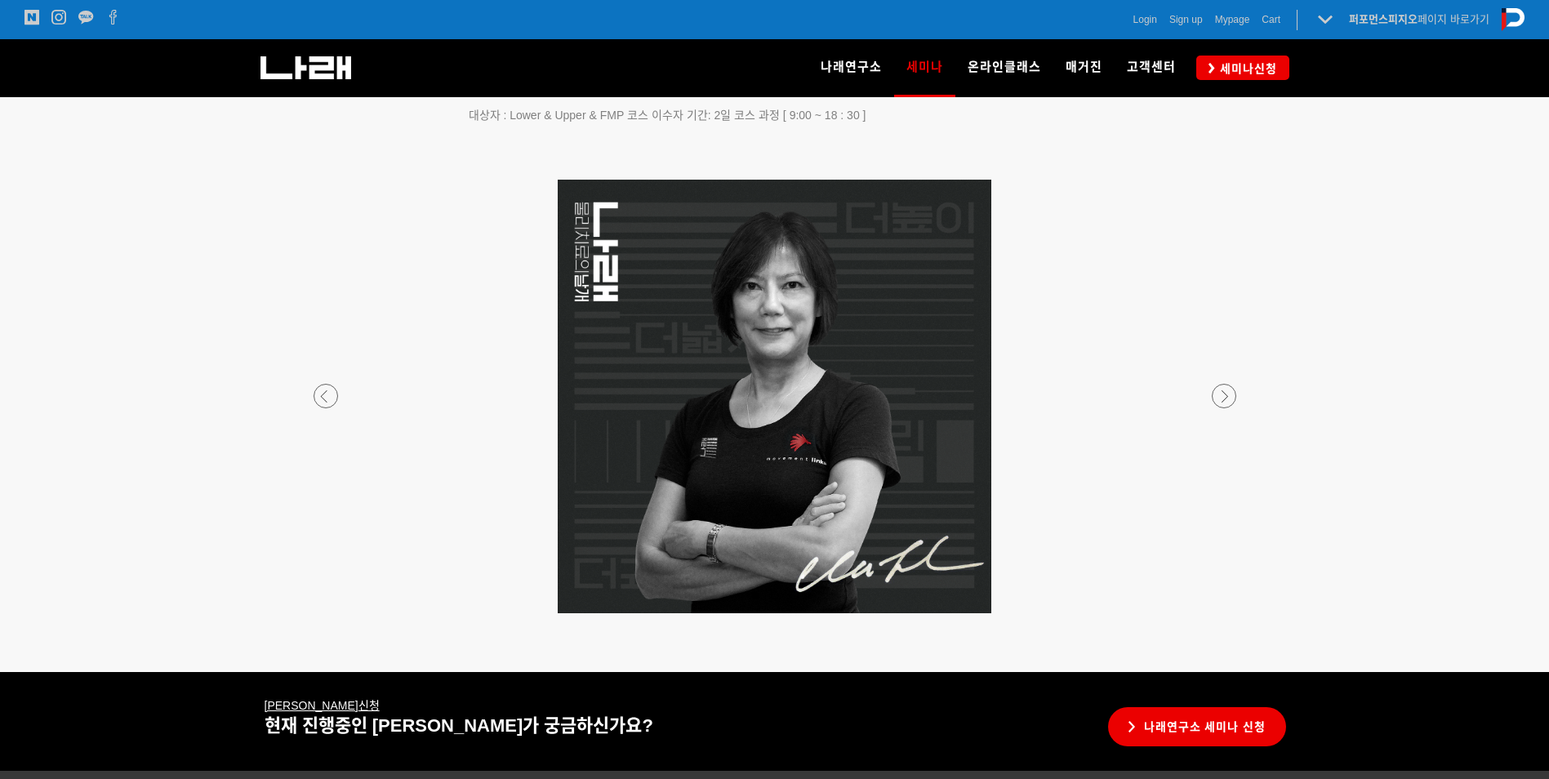
scroll to position [2857, 0]
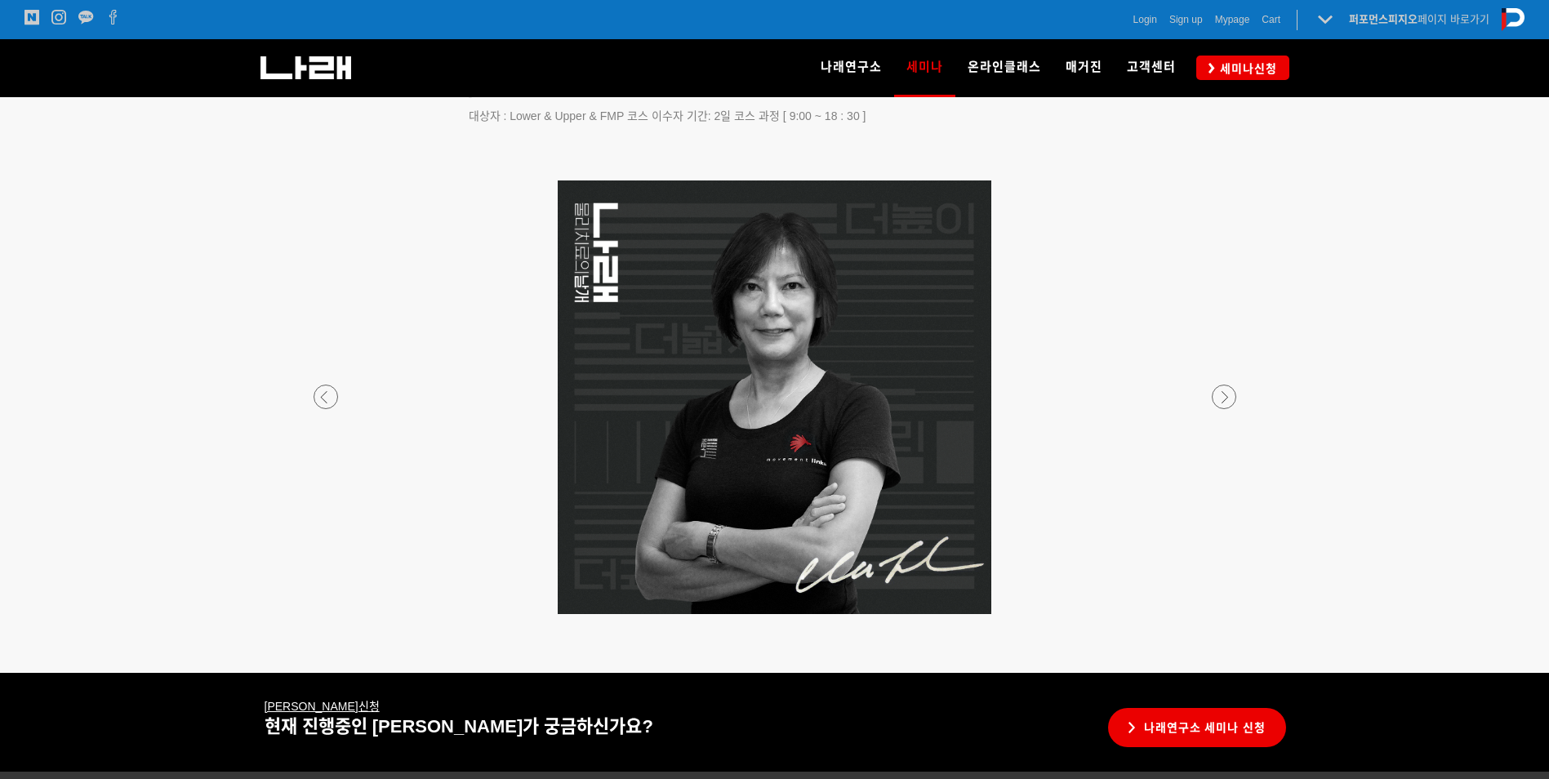
click at [1215, 614] on div at bounding box center [775, 614] width 964 height 0
click at [324, 614] on div at bounding box center [775, 614] width 964 height 0
click at [318, 614] on div at bounding box center [775, 614] width 964 height 0
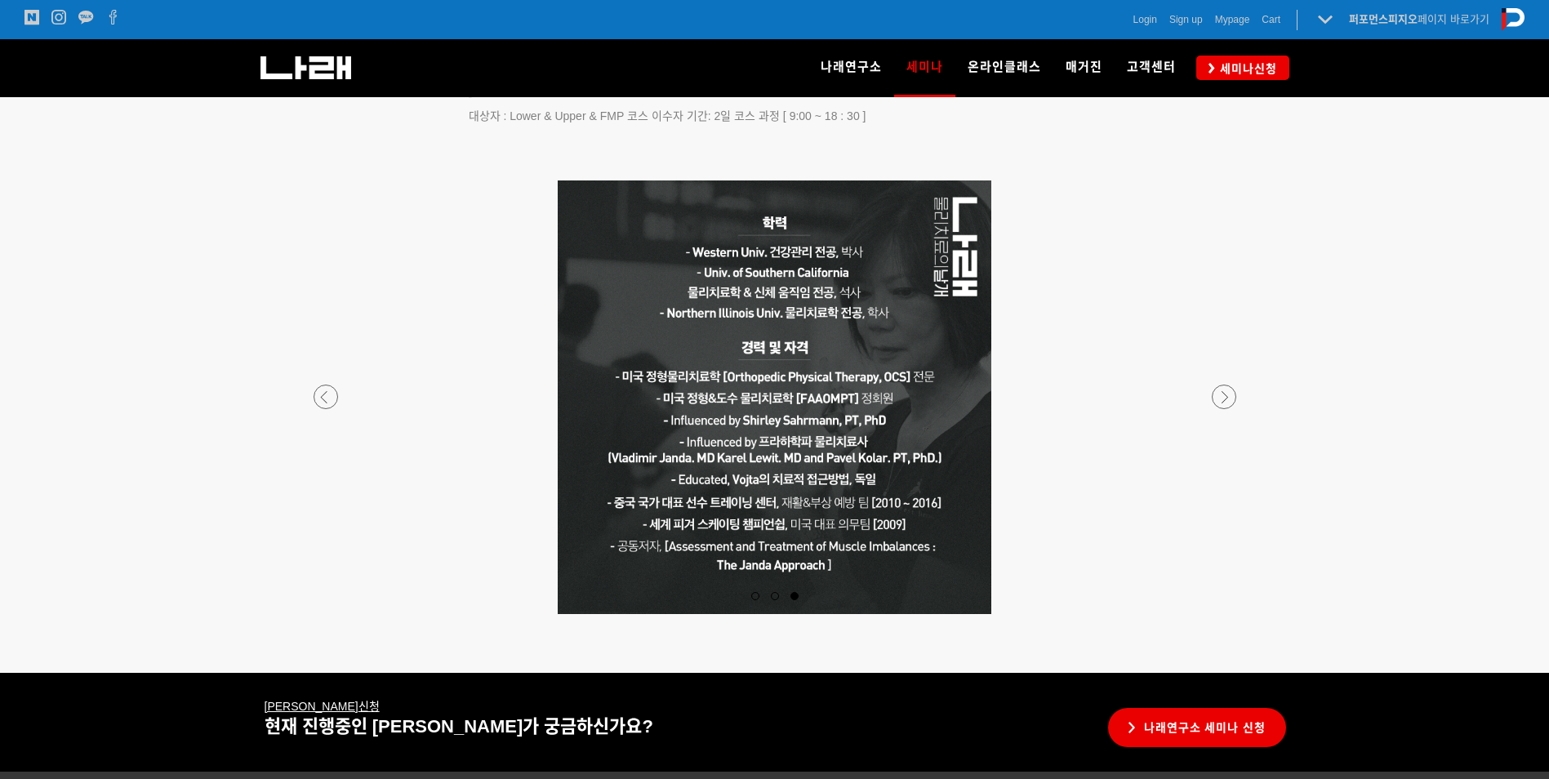
click at [322, 614] on div at bounding box center [775, 614] width 964 height 0
click at [339, 410] on p at bounding box center [775, 397] width 964 height 434
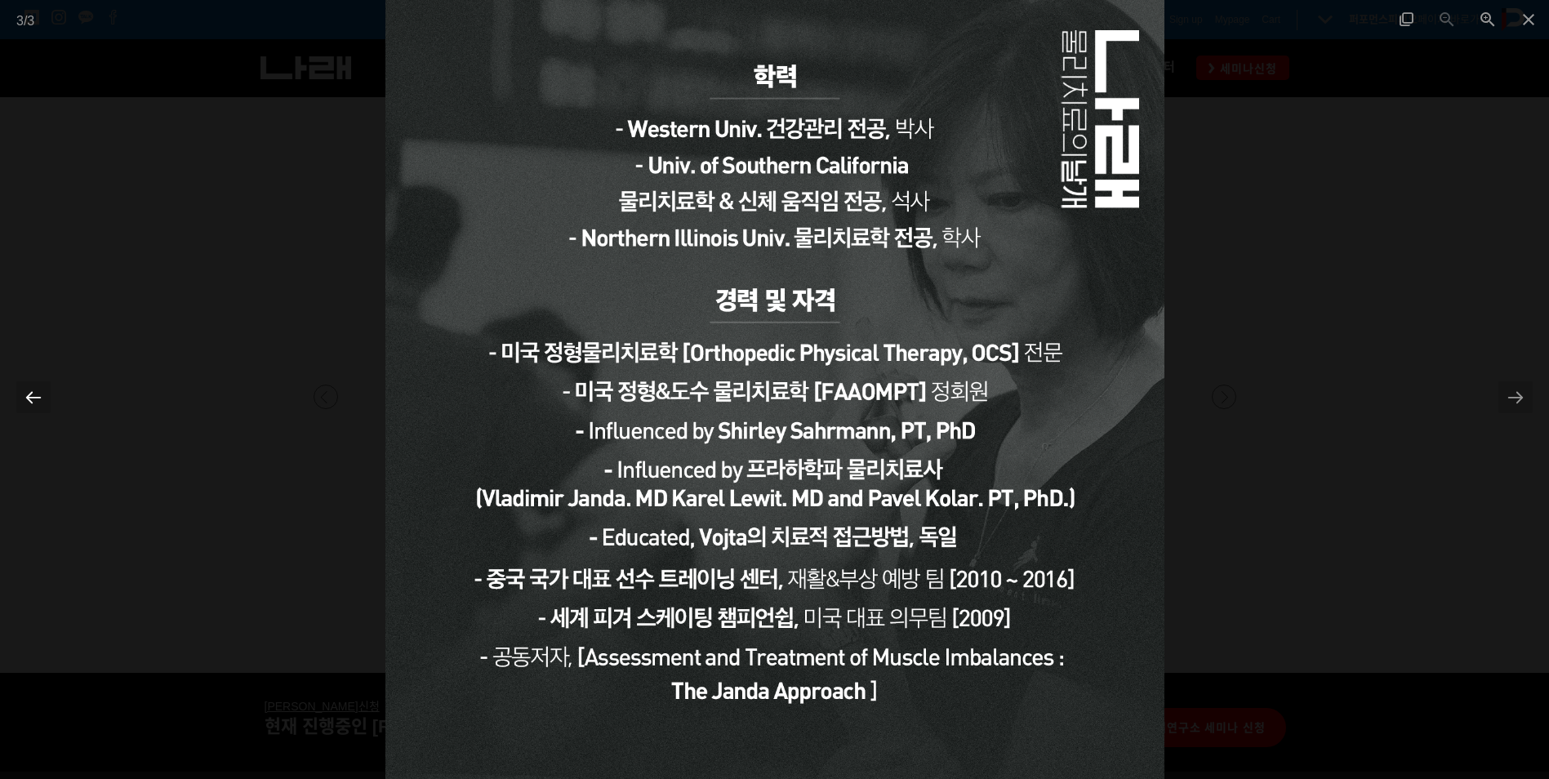
click at [36, 390] on div at bounding box center [33, 397] width 34 height 32
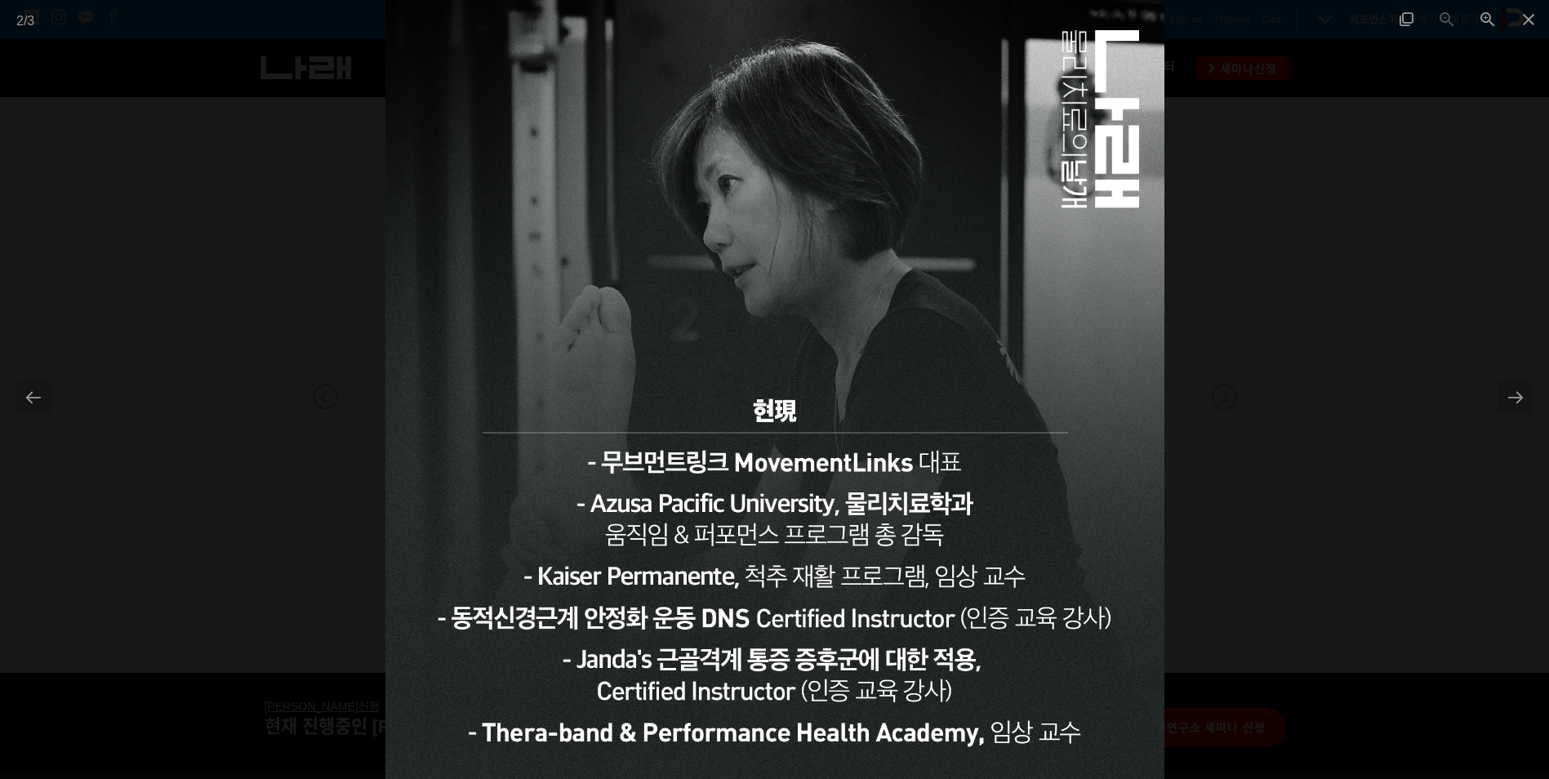
click at [1338, 590] on div at bounding box center [774, 389] width 1549 height 779
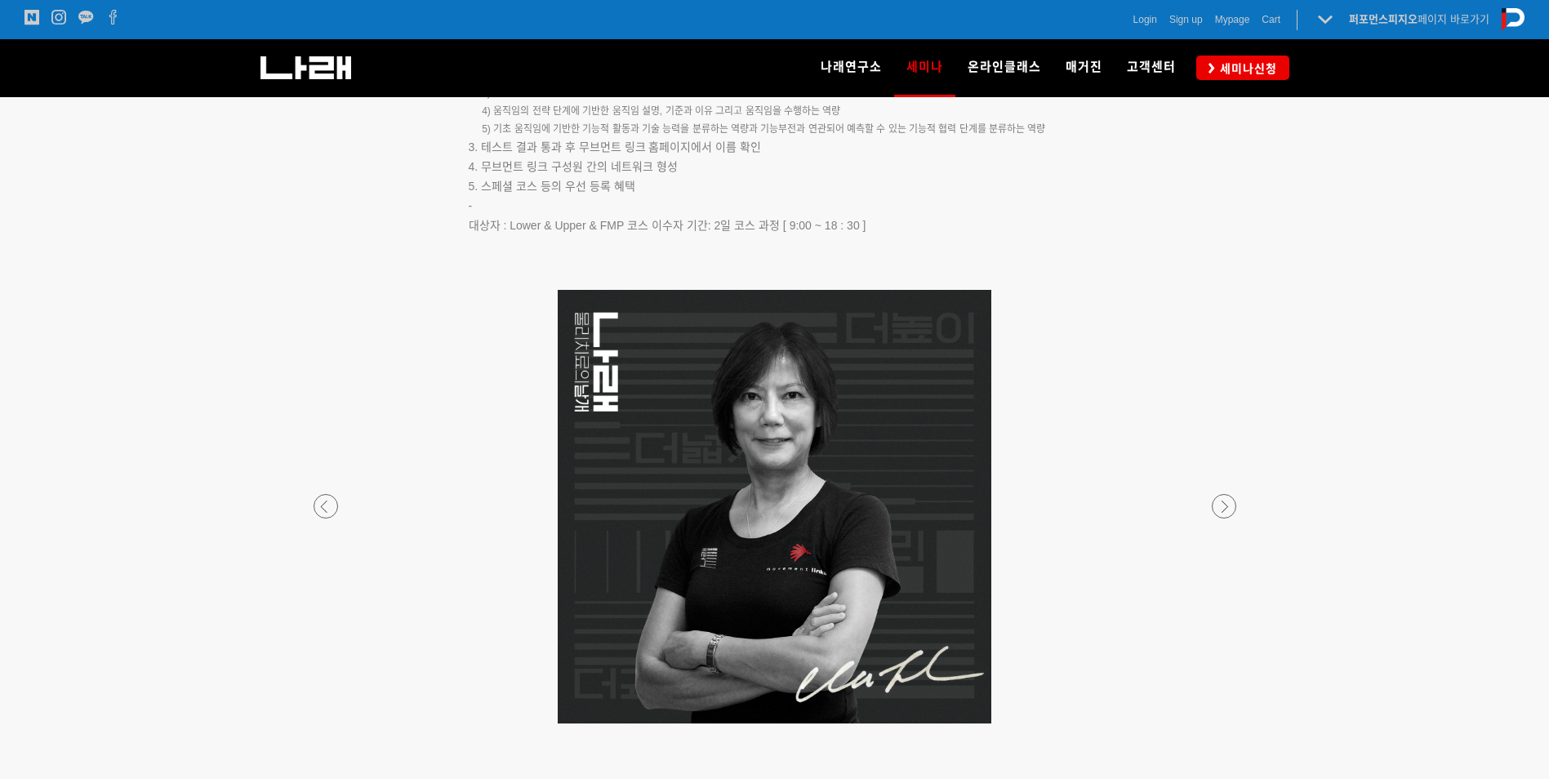
scroll to position [2775, 0]
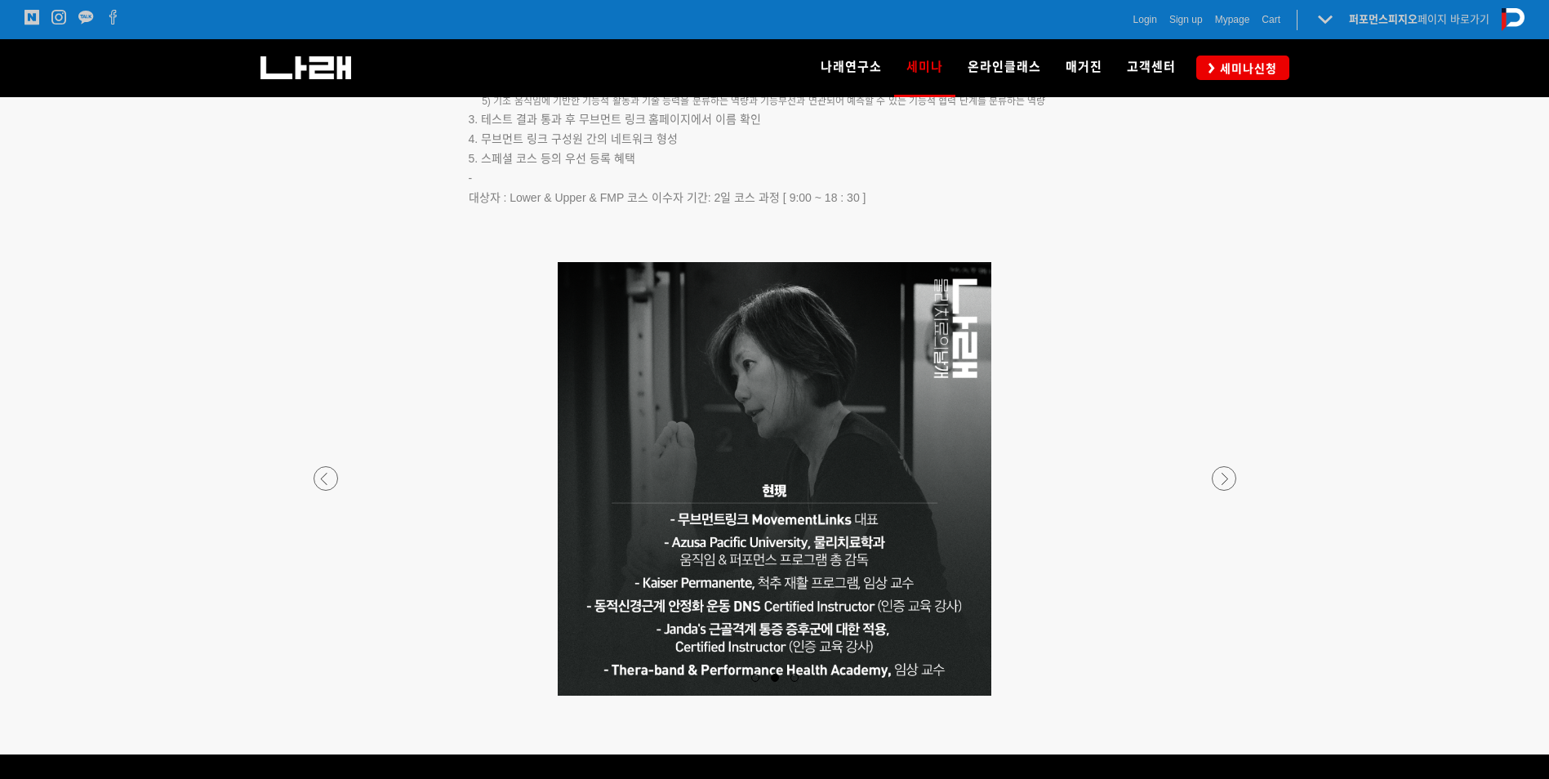
click at [1209, 470] on div at bounding box center [774, 479] width 6745 height 434
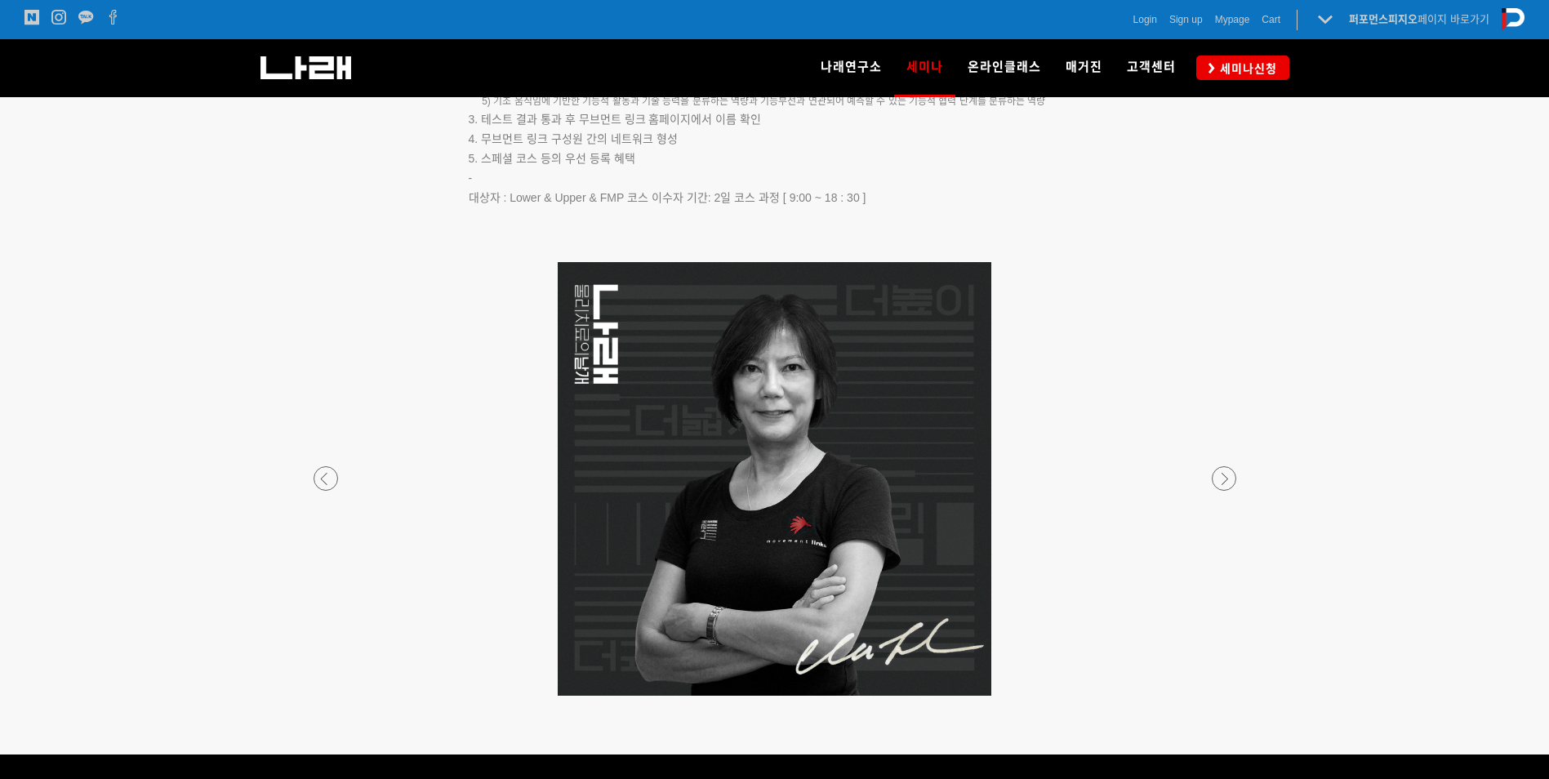
click at [1210, 457] on p at bounding box center [775, 479] width 964 height 434
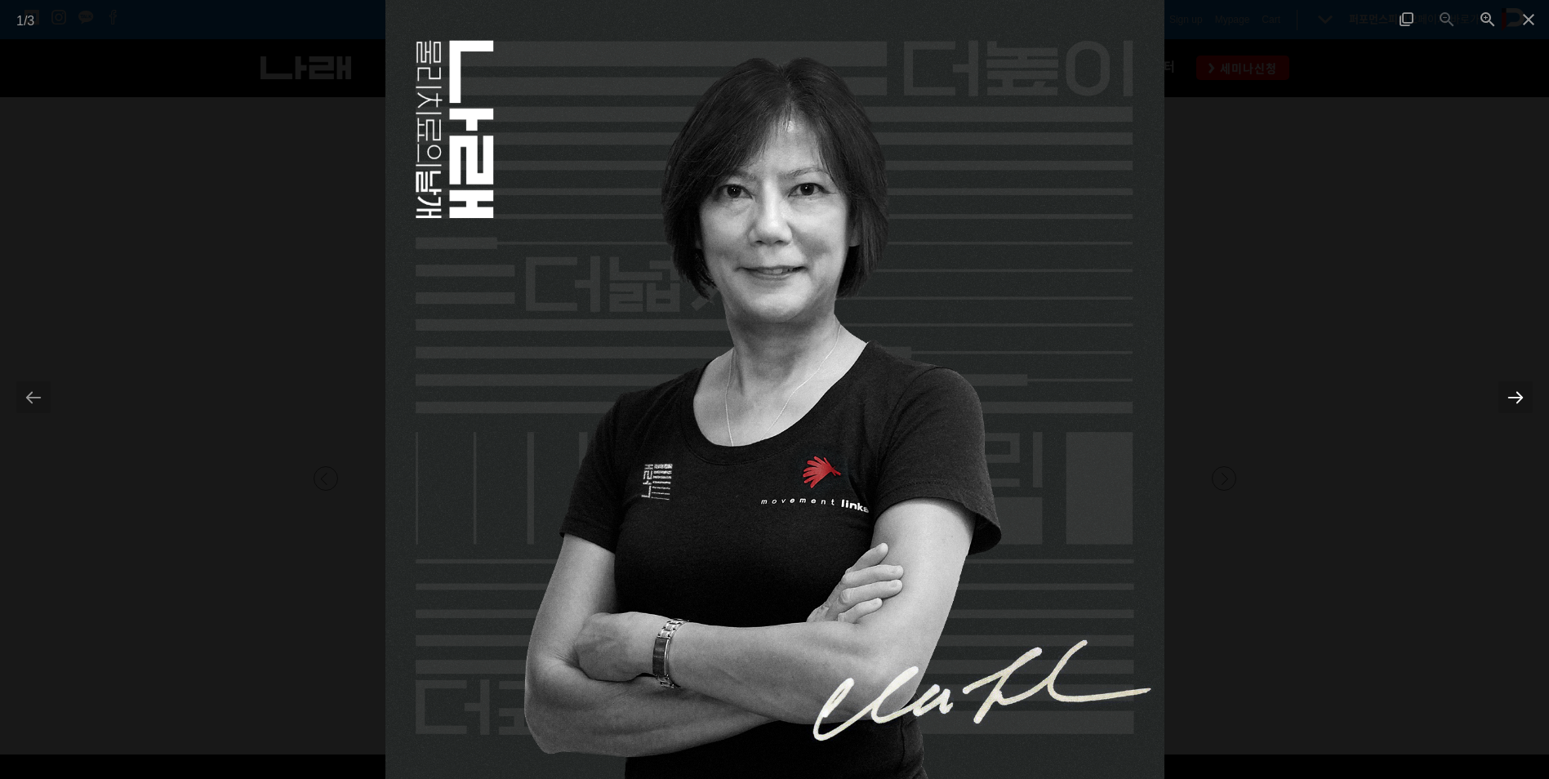
click at [1519, 393] on div at bounding box center [1516, 397] width 34 height 32
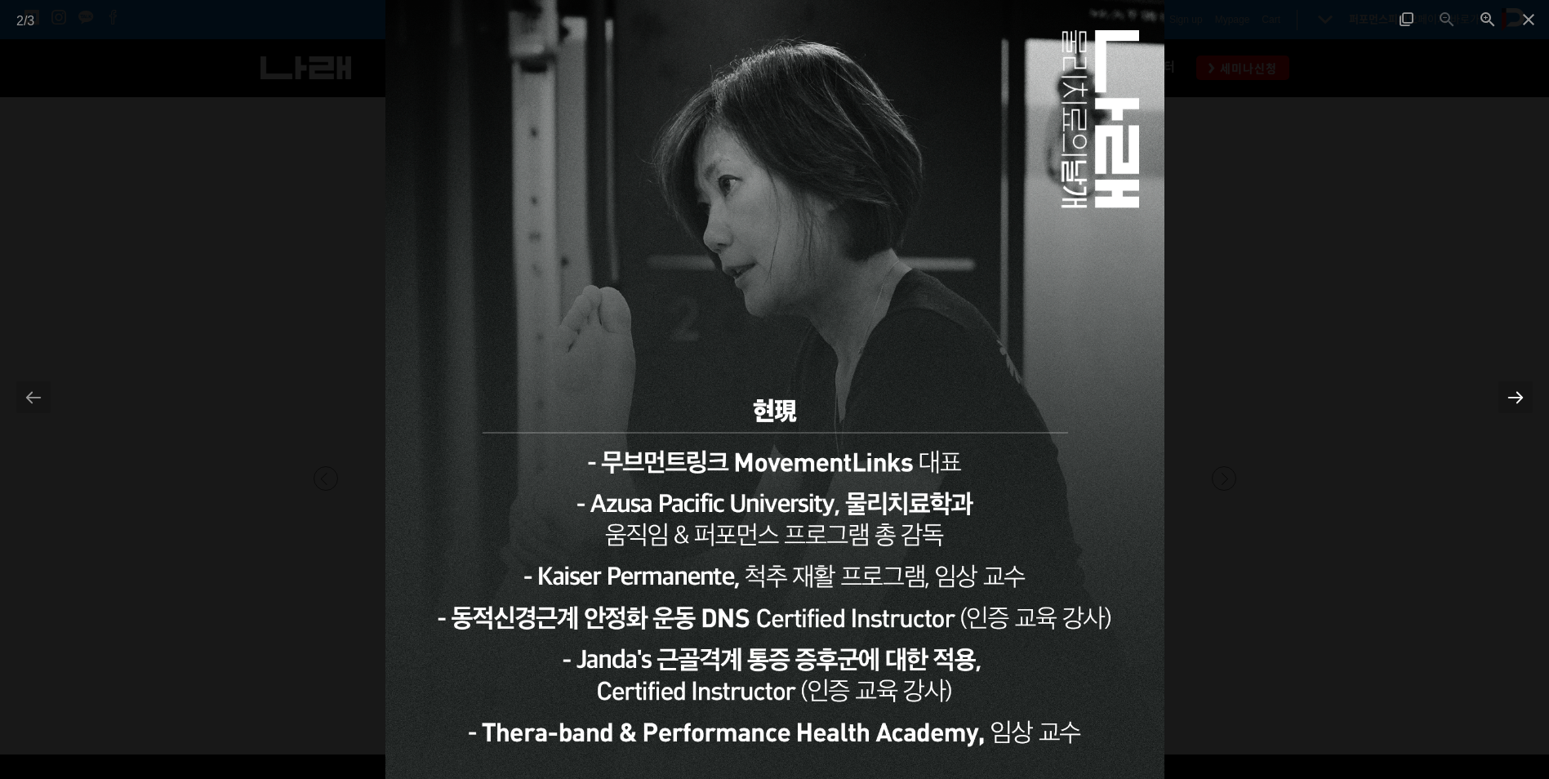
click at [1519, 392] on div at bounding box center [1516, 397] width 34 height 32
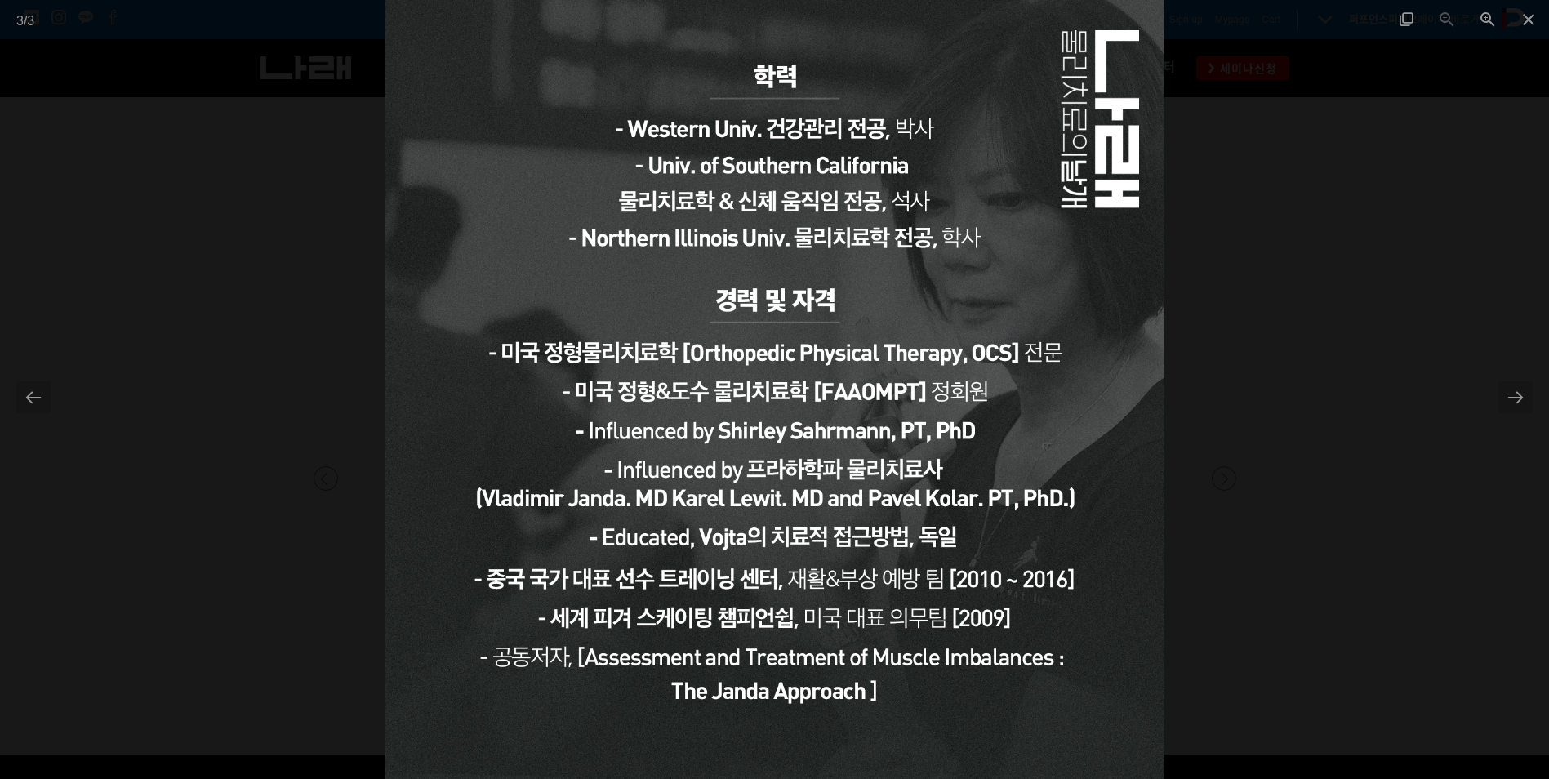
click at [4, 372] on div at bounding box center [774, 389] width 1549 height 779
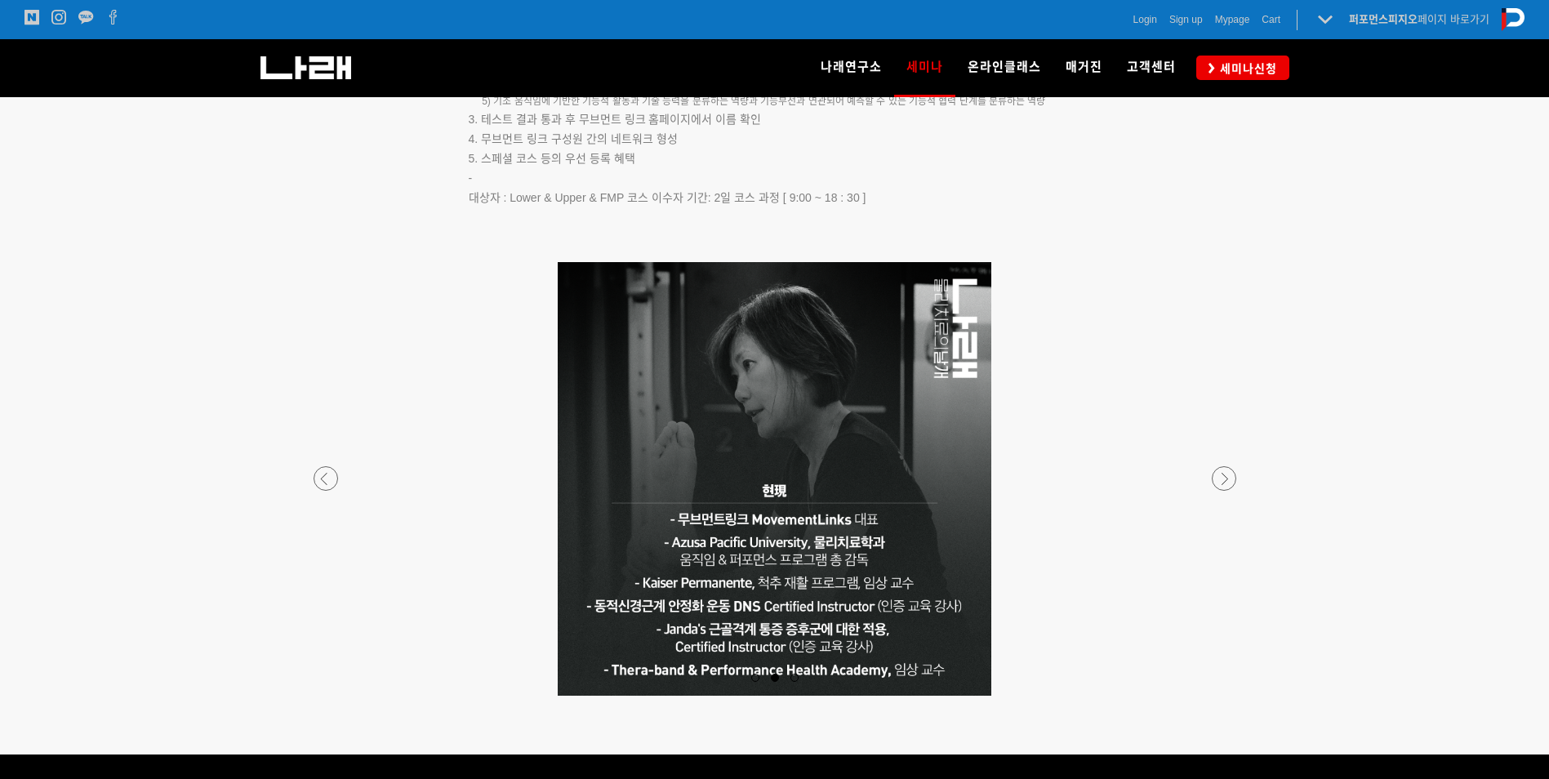
click at [914, 564] on p at bounding box center [775, 479] width 964 height 434
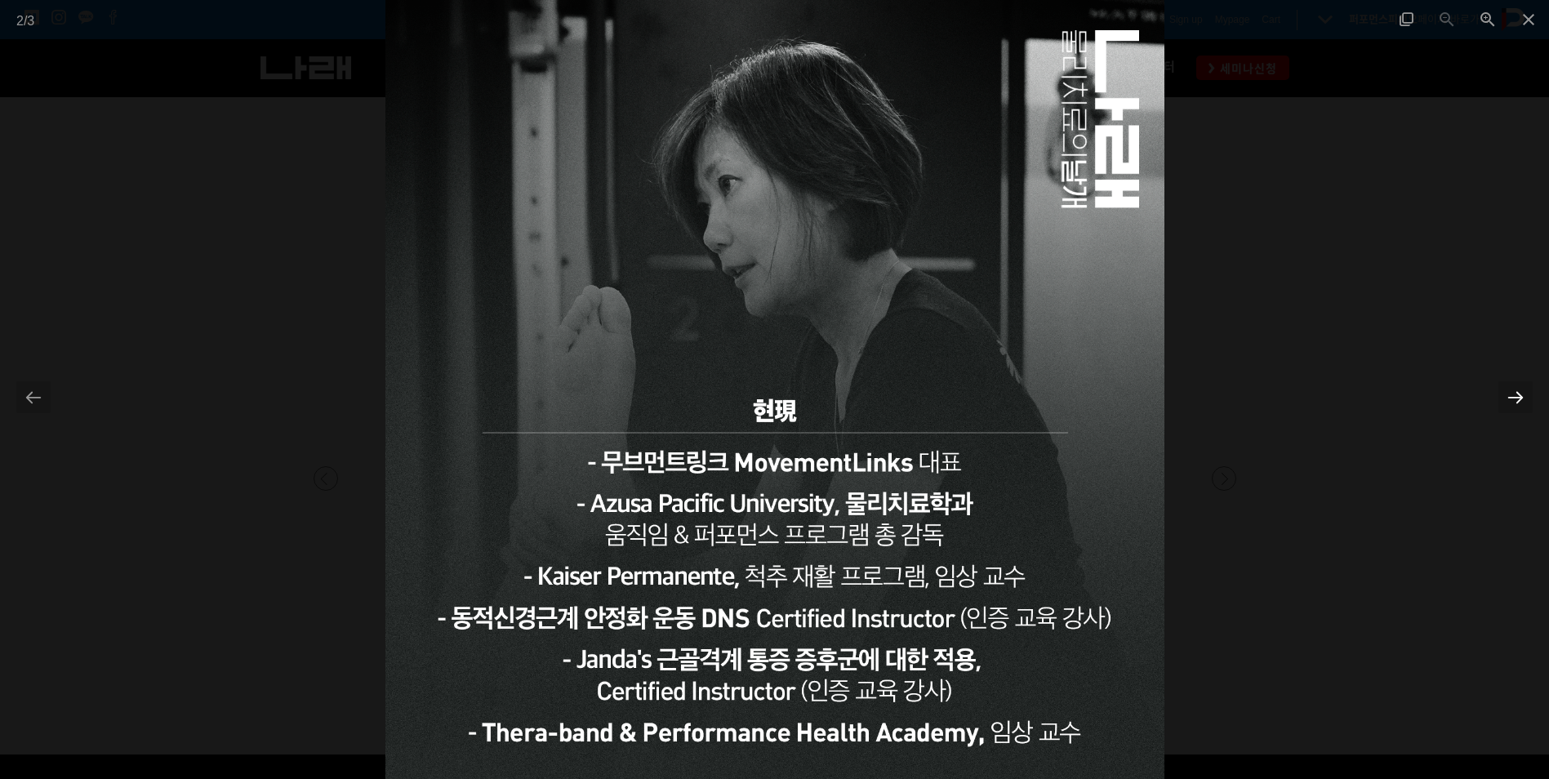
click at [1530, 393] on div at bounding box center [1516, 397] width 34 height 32
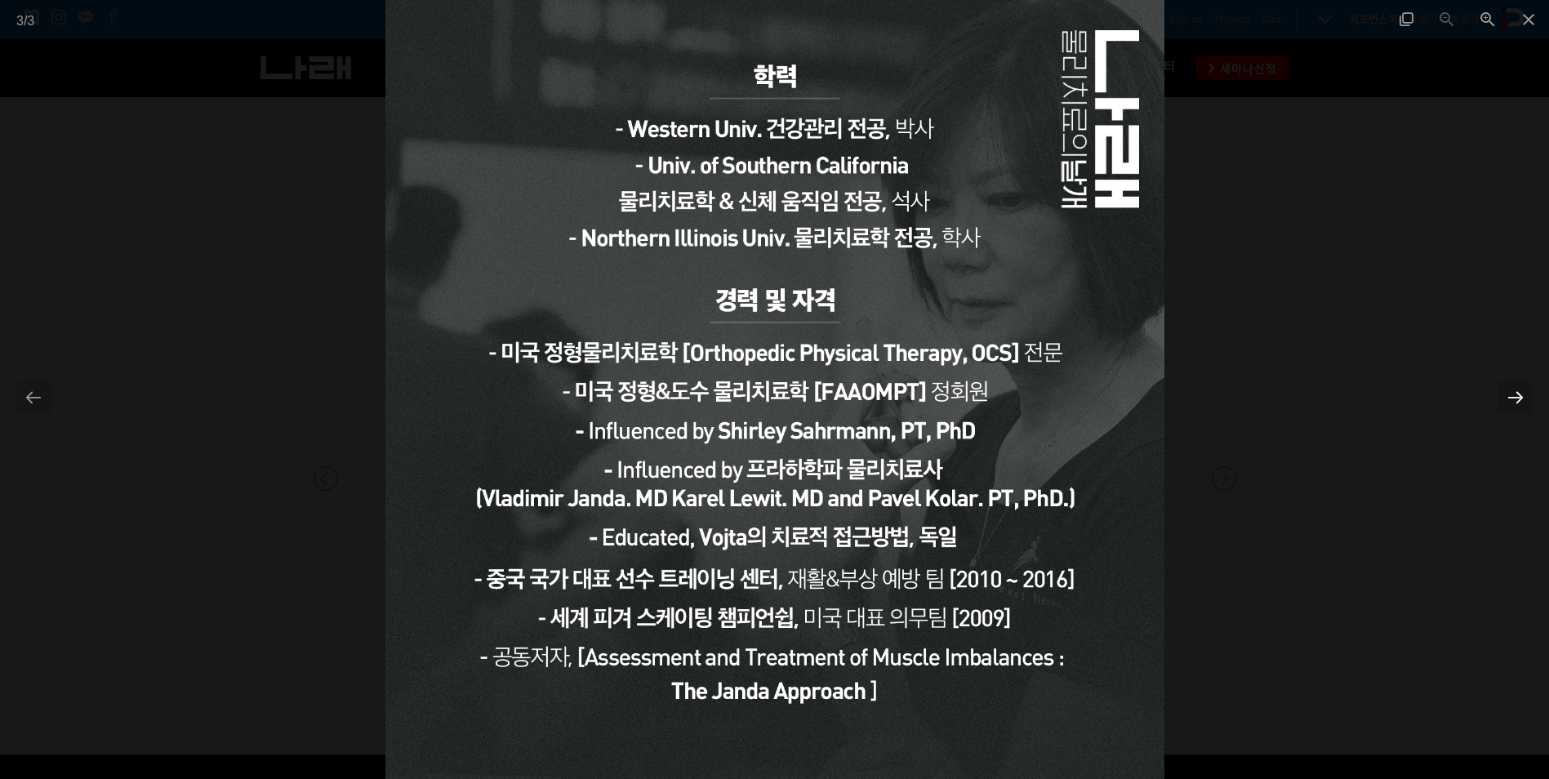
click at [1513, 404] on div at bounding box center [1516, 397] width 34 height 32
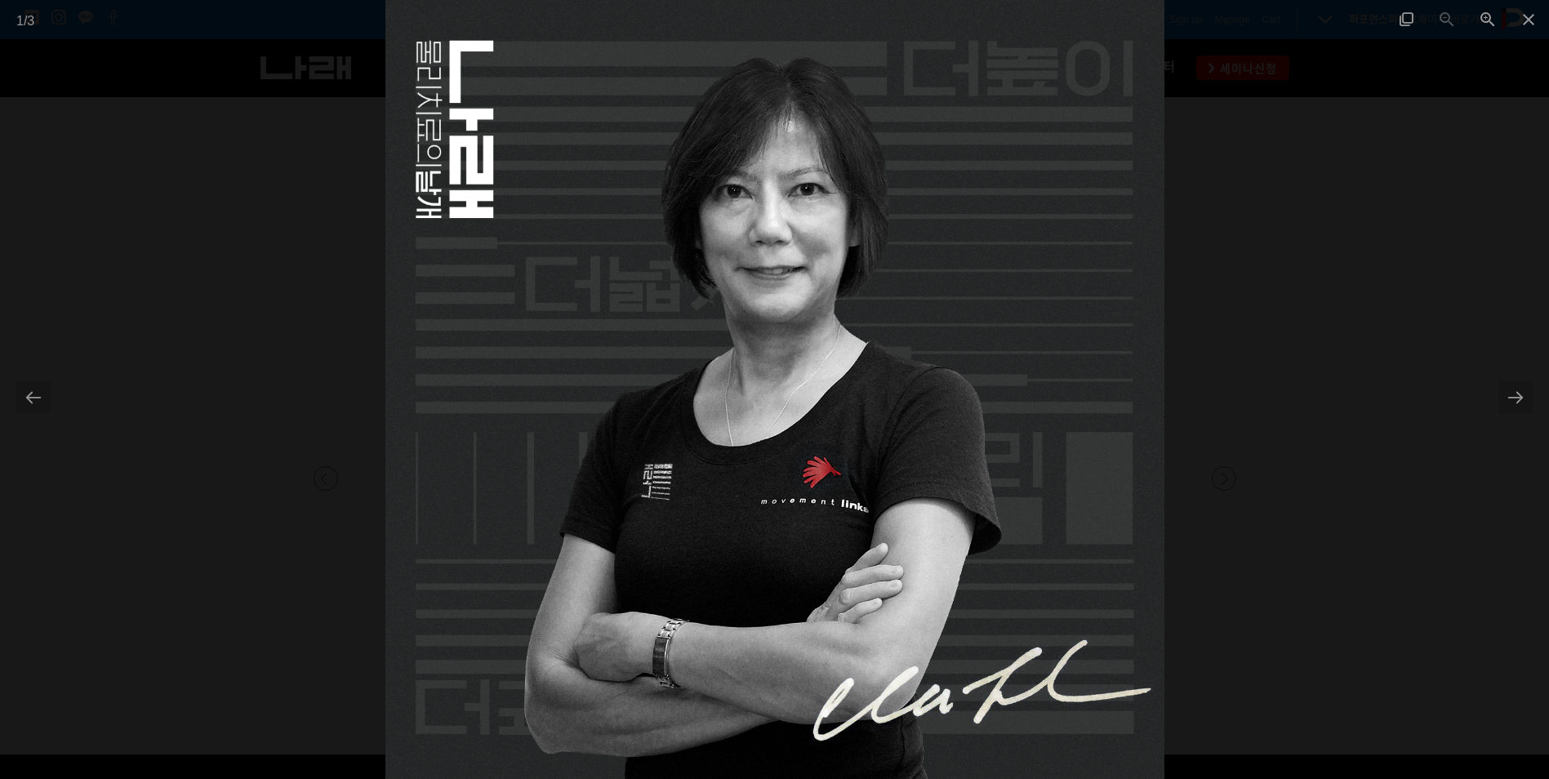
click at [1419, 424] on div at bounding box center [774, 389] width 1549 height 779
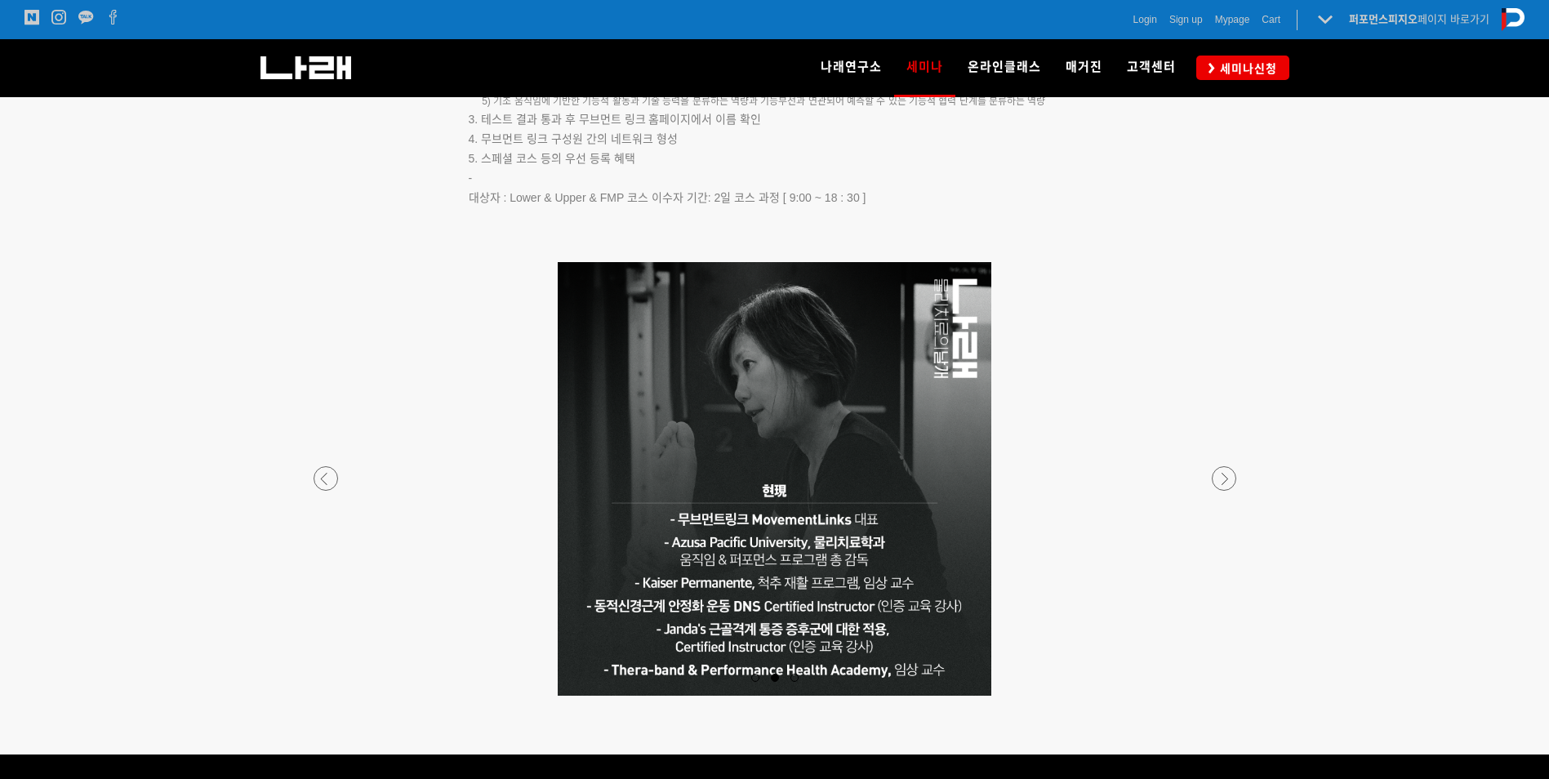
click at [796, 479] on p at bounding box center [775, 479] width 964 height 434
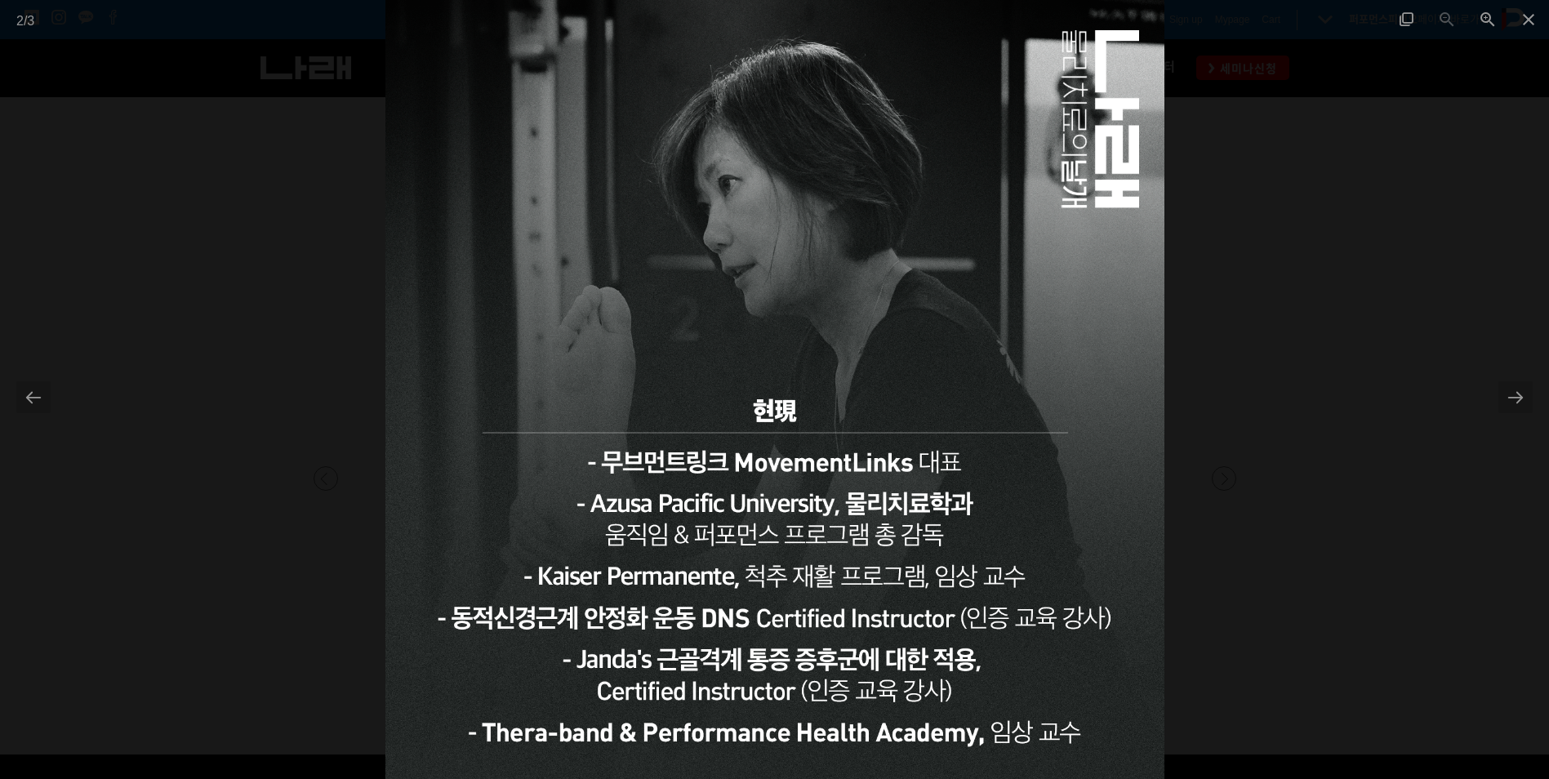
click at [1269, 422] on div at bounding box center [774, 389] width 1549 height 779
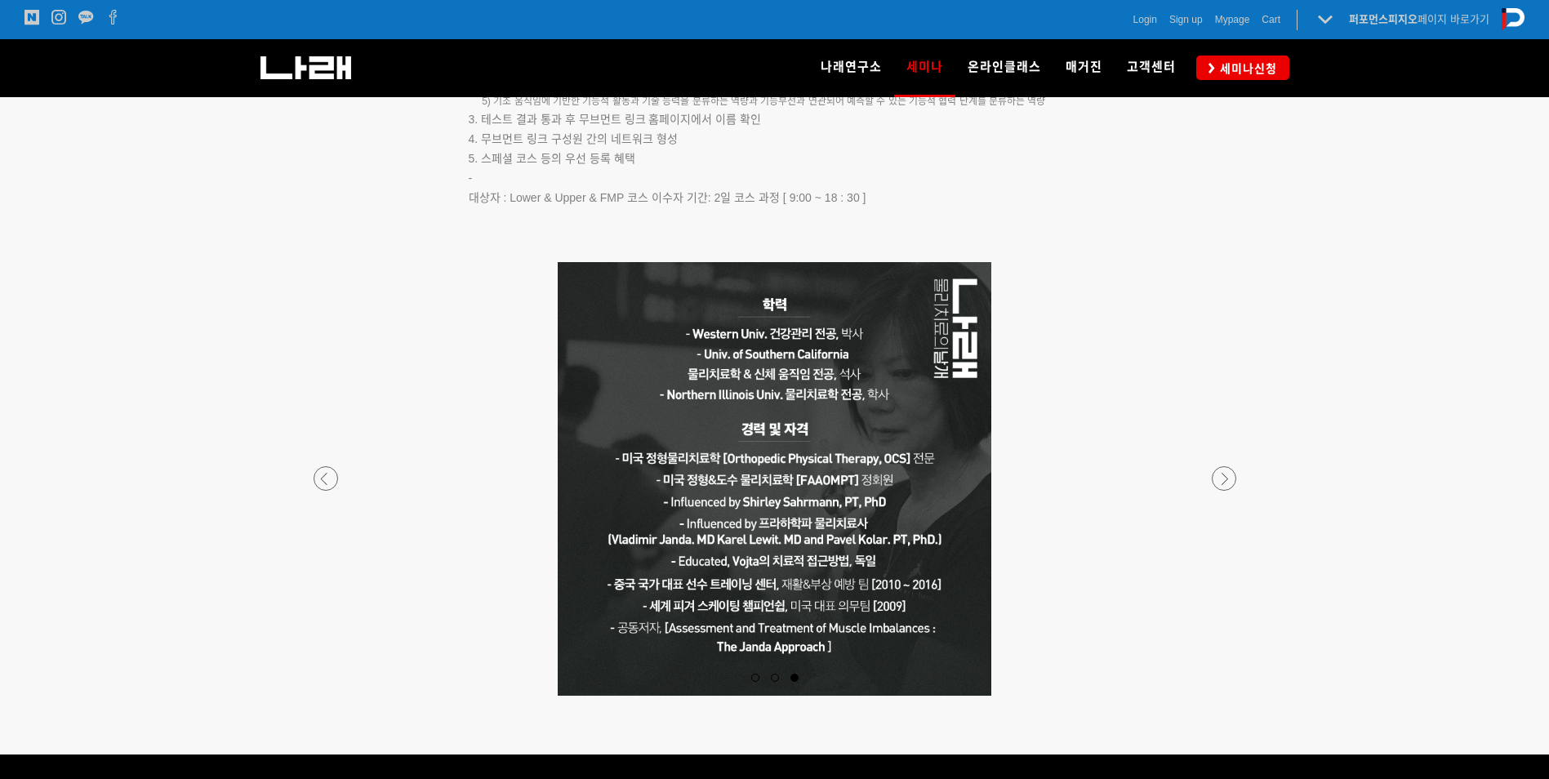
click at [1221, 498] on p at bounding box center [775, 479] width 964 height 434
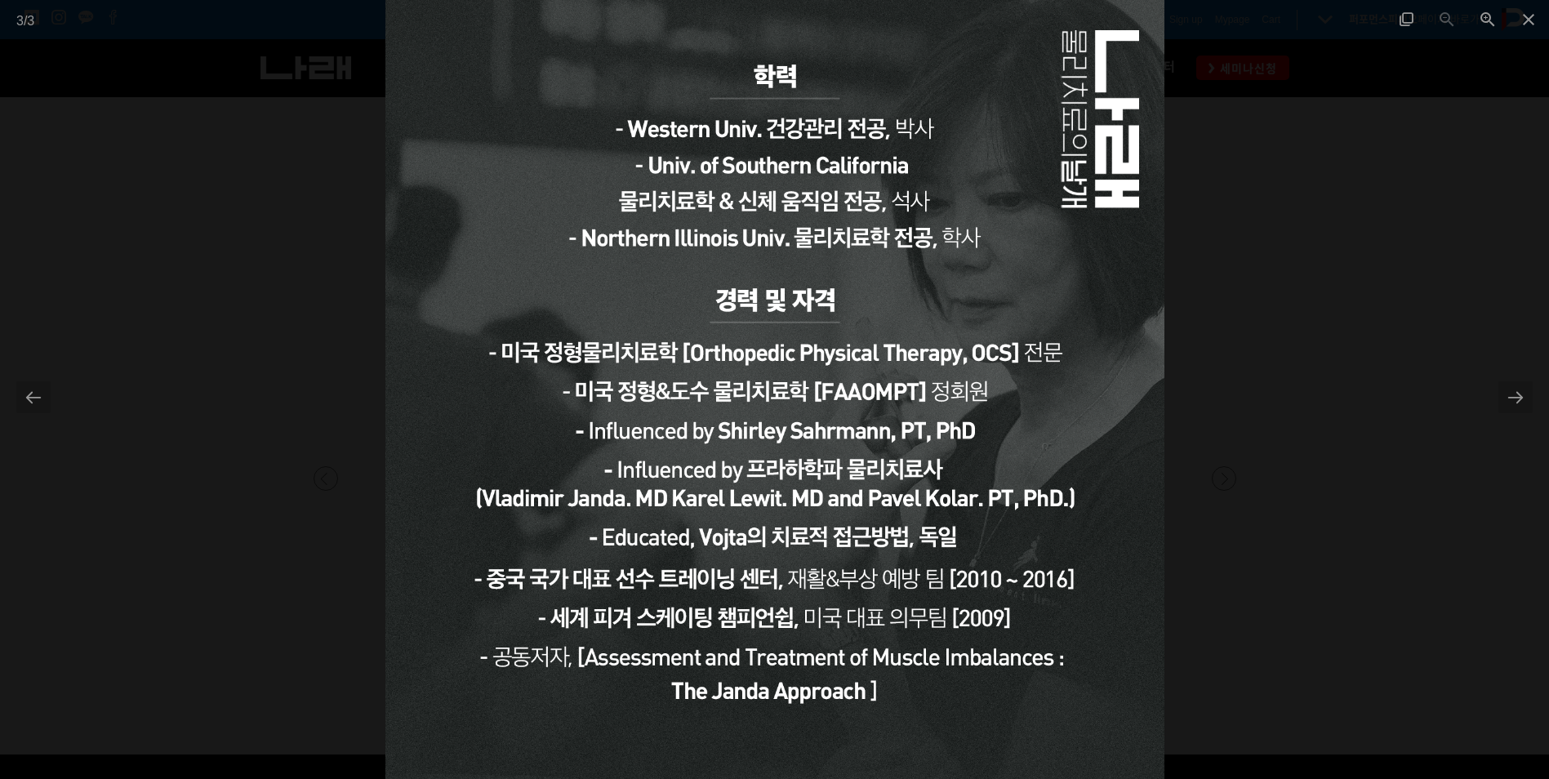
click at [1311, 367] on div at bounding box center [774, 389] width 1549 height 779
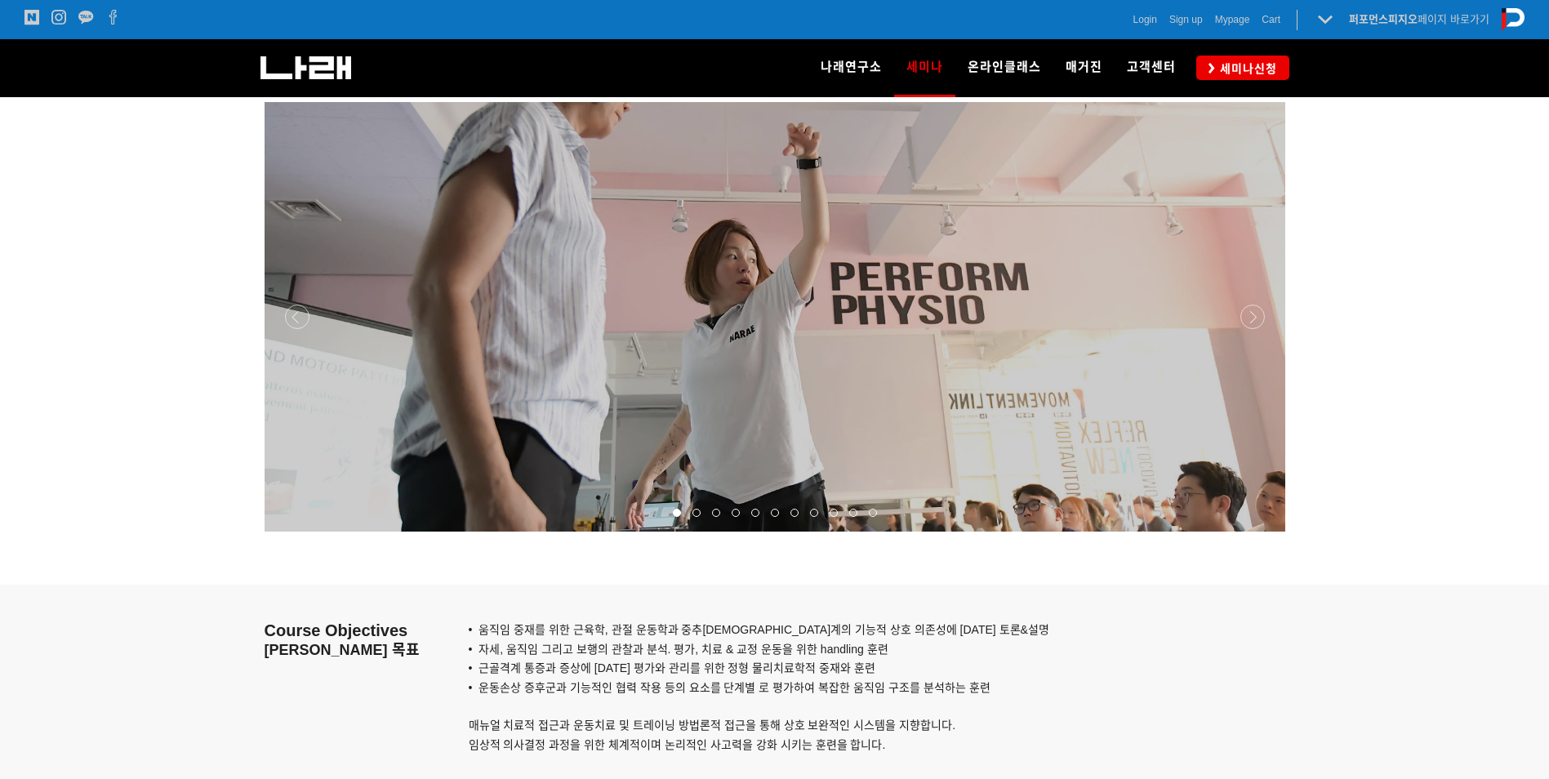
scroll to position [1305, 0]
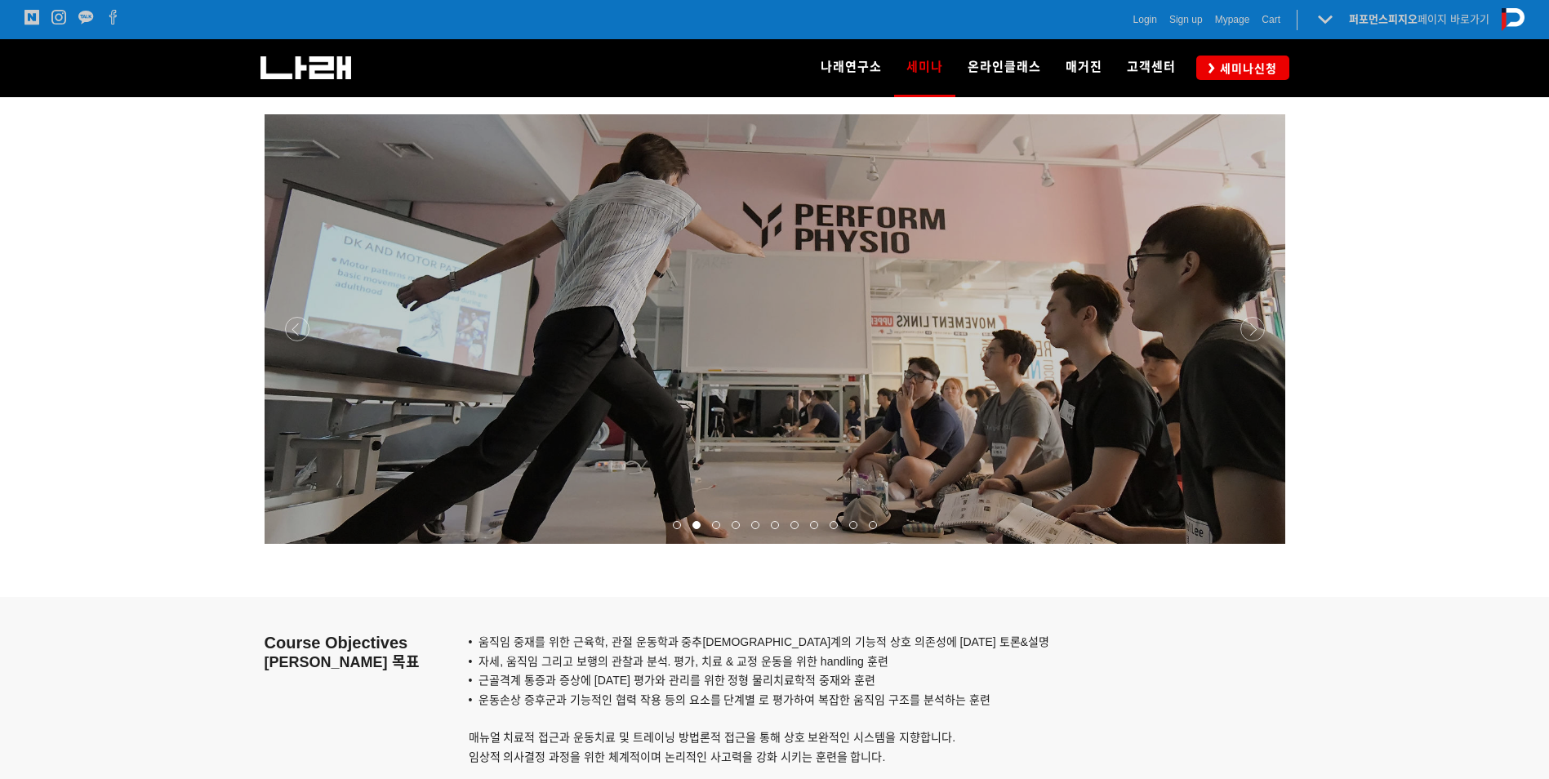
click at [1255, 544] on div at bounding box center [775, 544] width 1021 height 0
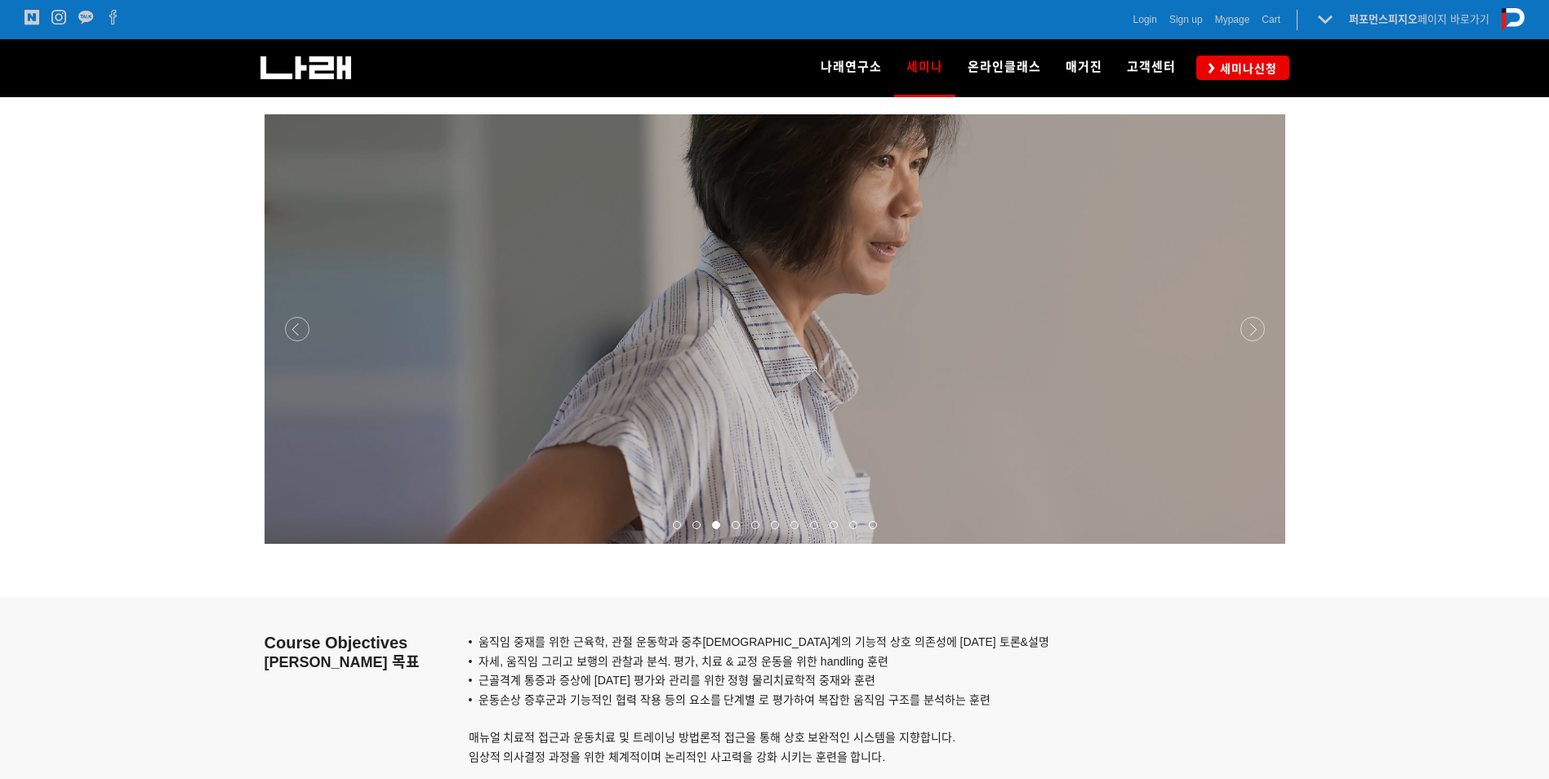
click at [1249, 544] on div at bounding box center [775, 544] width 1021 height 0
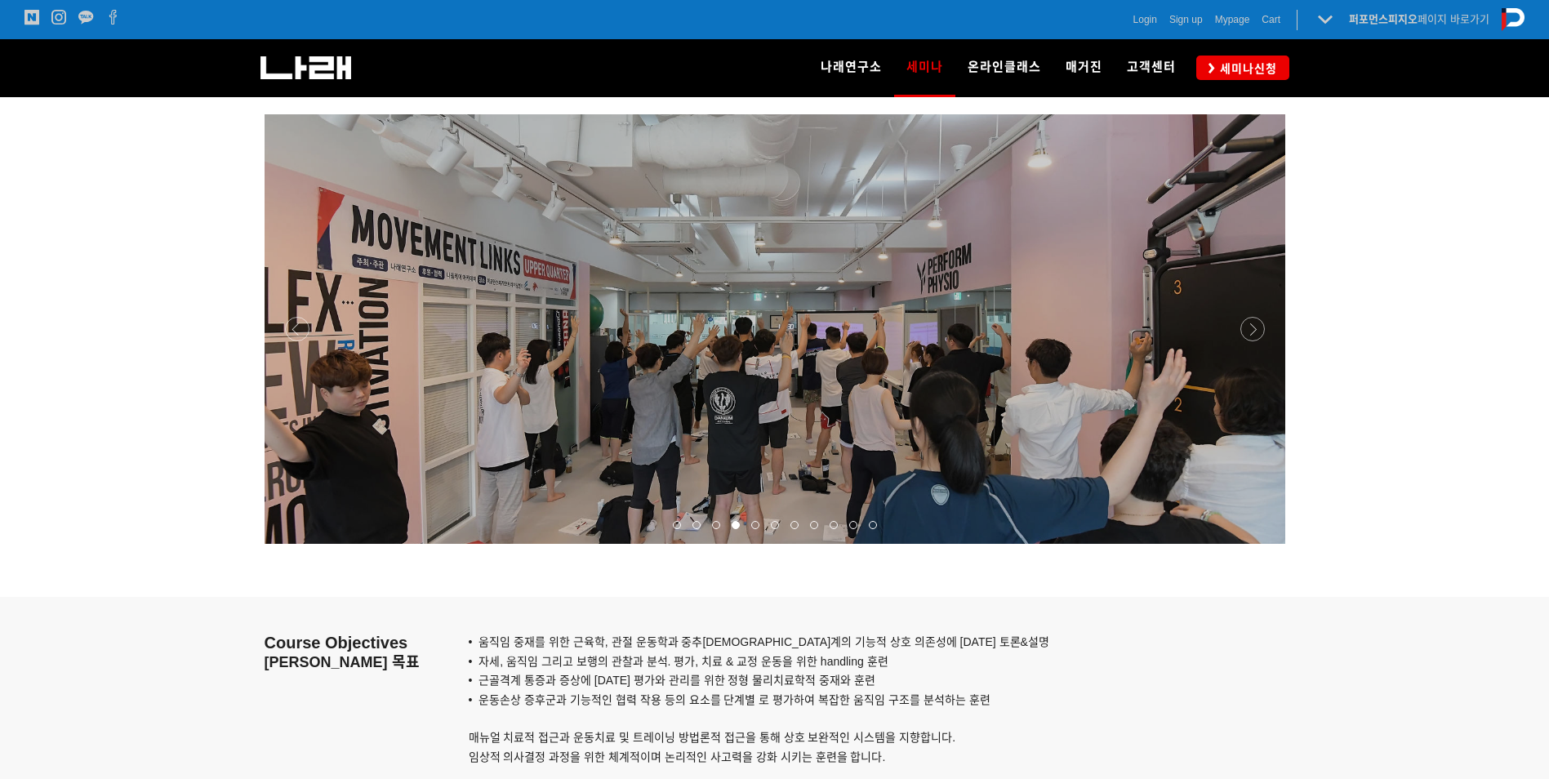
click at [1249, 544] on div at bounding box center [775, 544] width 1021 height 0
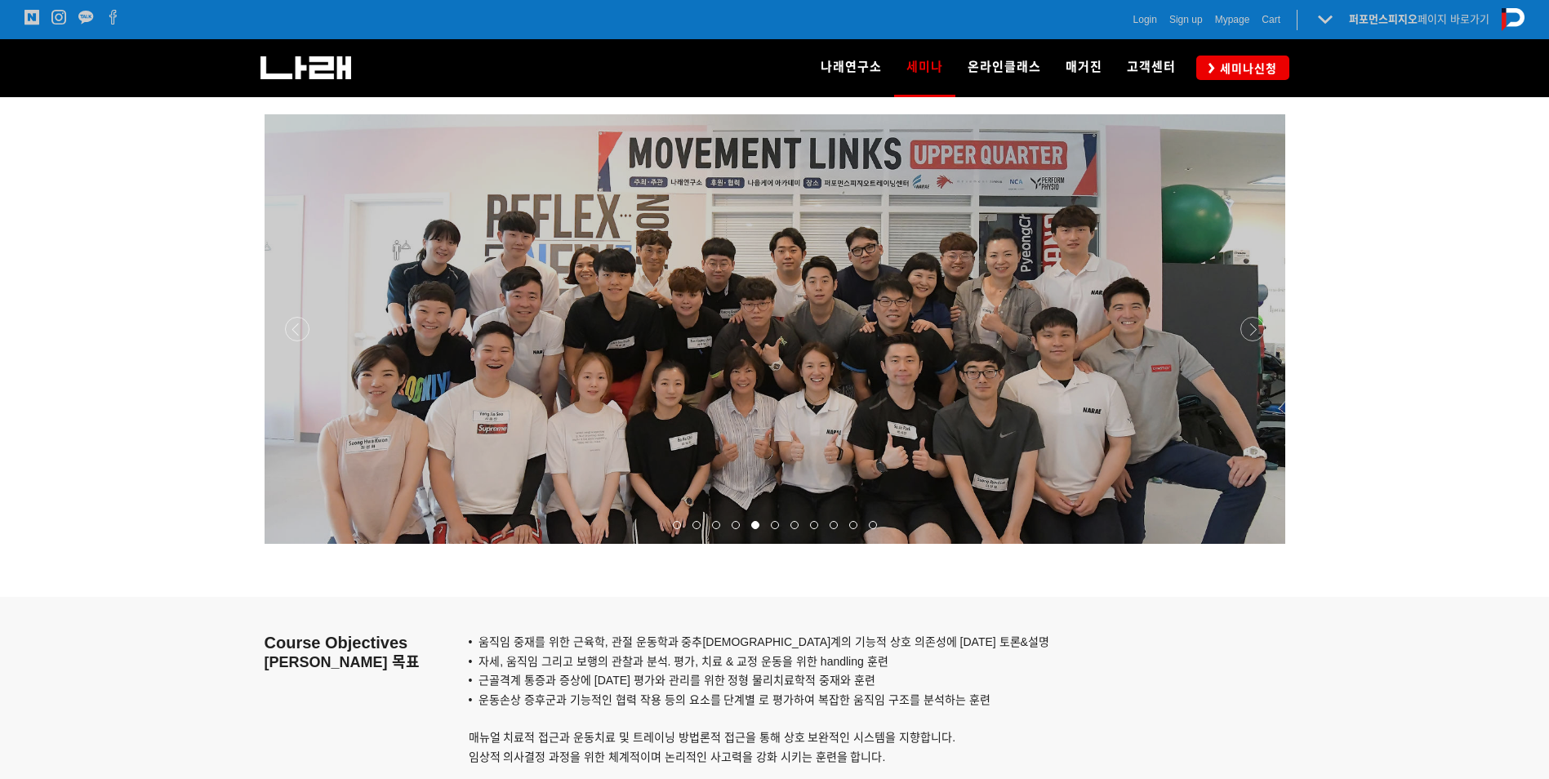
click at [1249, 544] on div at bounding box center [775, 544] width 1021 height 0
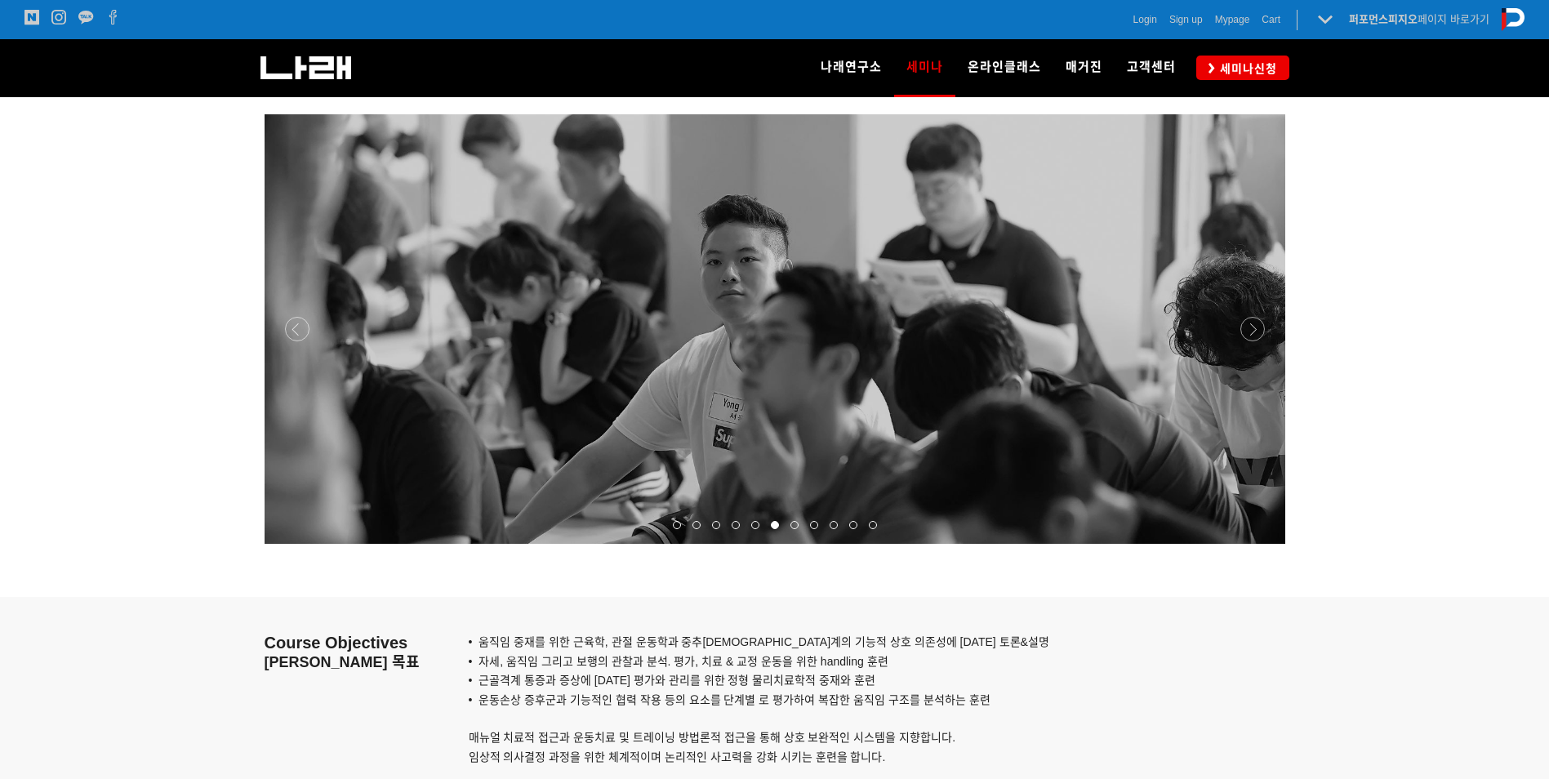
click at [1249, 544] on div at bounding box center [775, 544] width 1021 height 0
